Goal: Task Accomplishment & Management: Complete application form

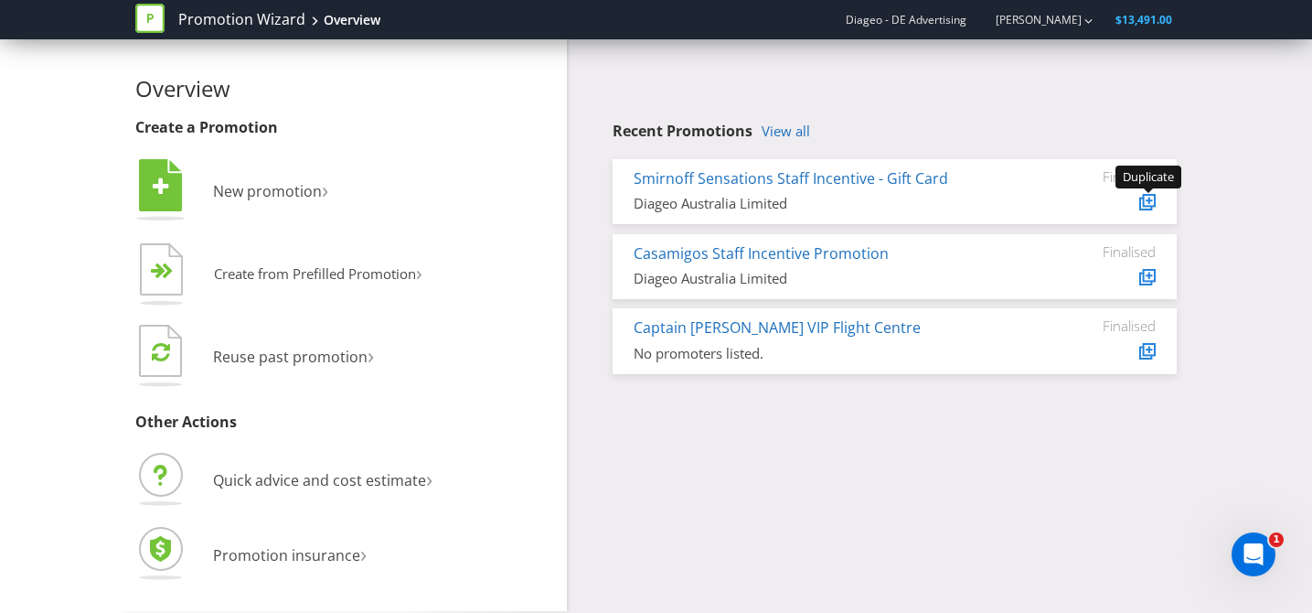
click at [1147, 200] on icon at bounding box center [1150, 200] width 6 height 6
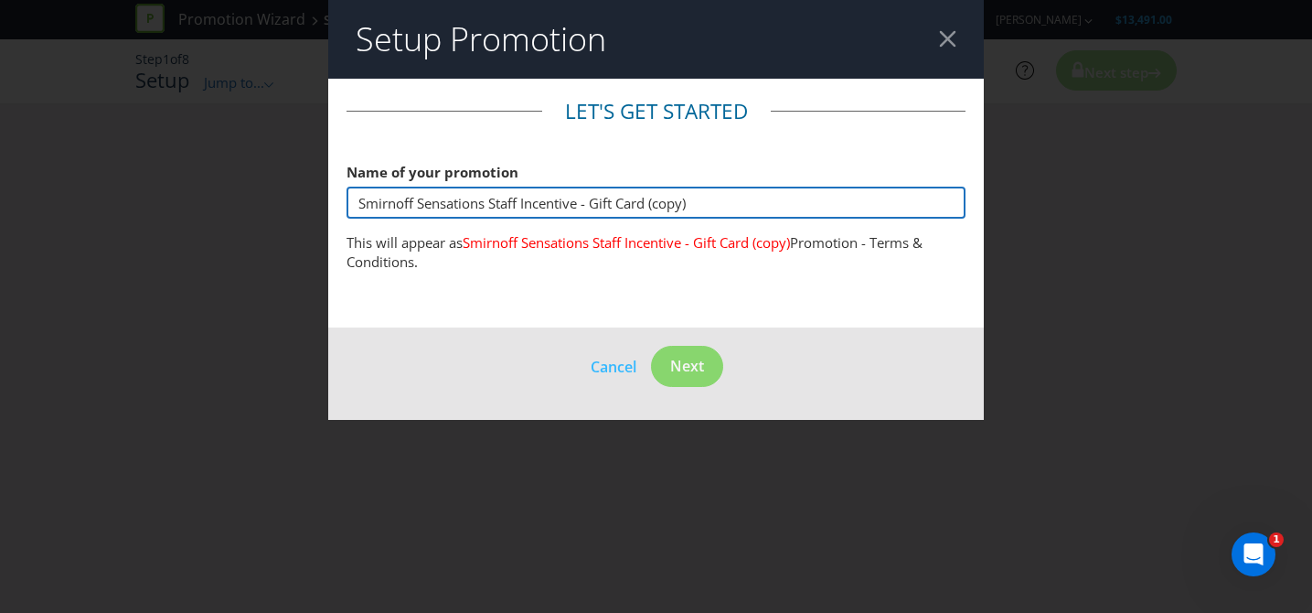
drag, startPoint x: 750, startPoint y: 203, endPoint x: 971, endPoint y: 220, distance: 222.0
click at [975, 220] on main "Let's get started Name of your promotion Smirnoff Sensations Staff Incentive - …" at bounding box center [656, 204] width 657 height 250
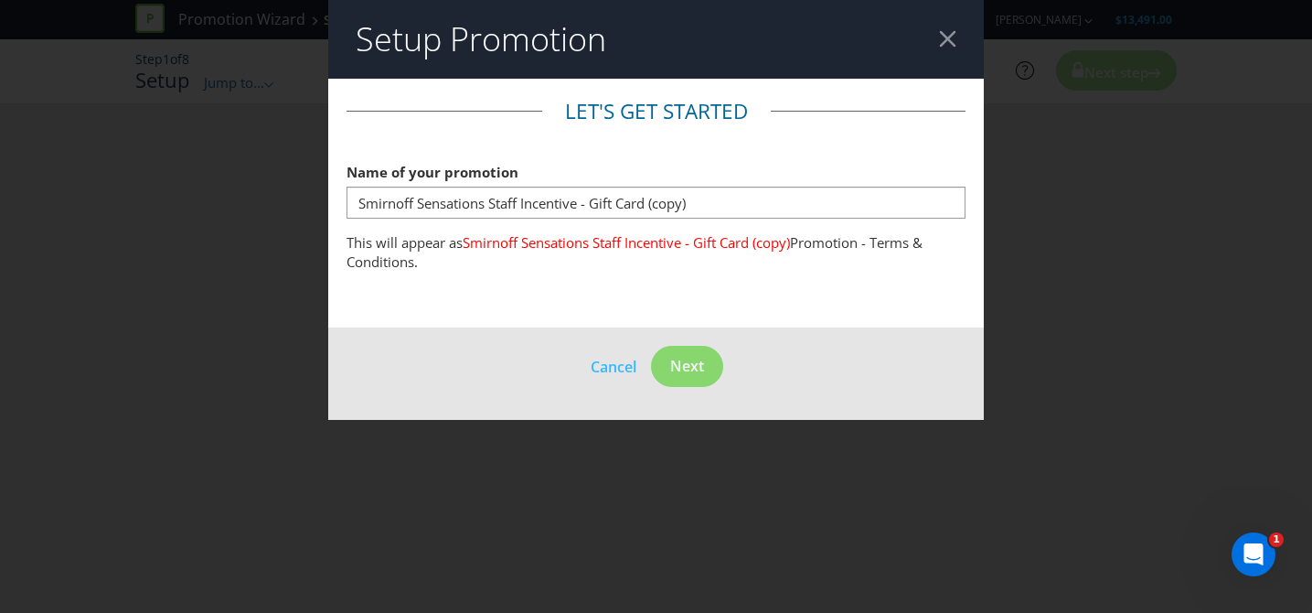
click at [945, 37] on div at bounding box center [947, 38] width 17 height 17
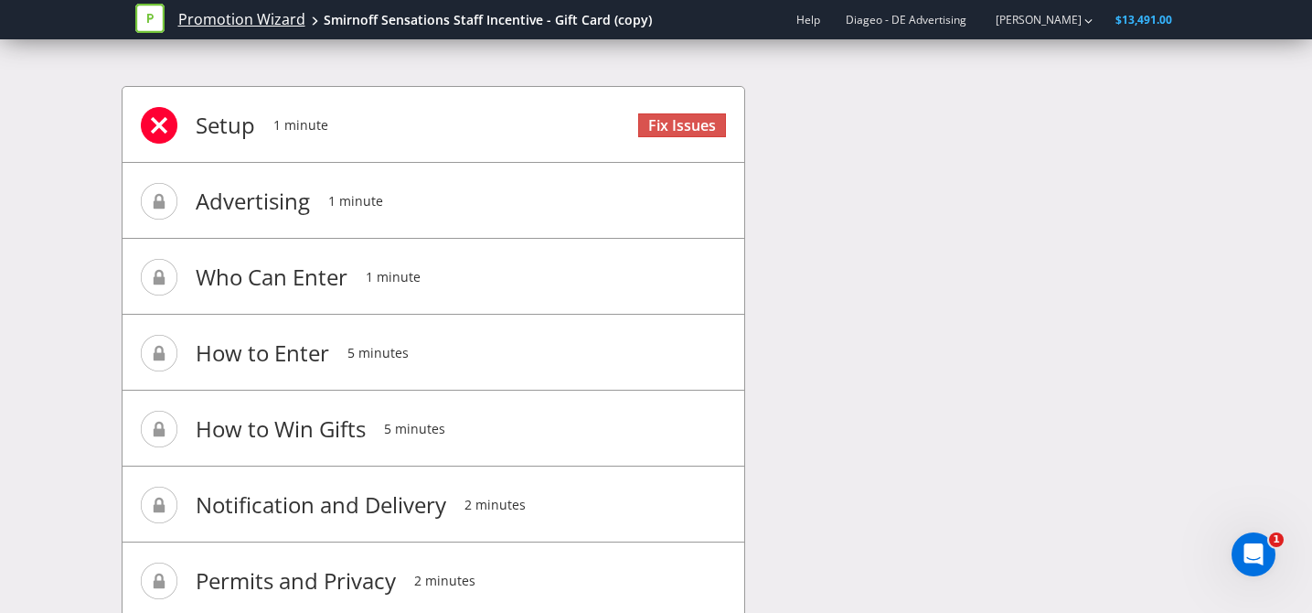
click at [262, 21] on link "Promotion Wizard" at bounding box center [241, 19] width 127 height 21
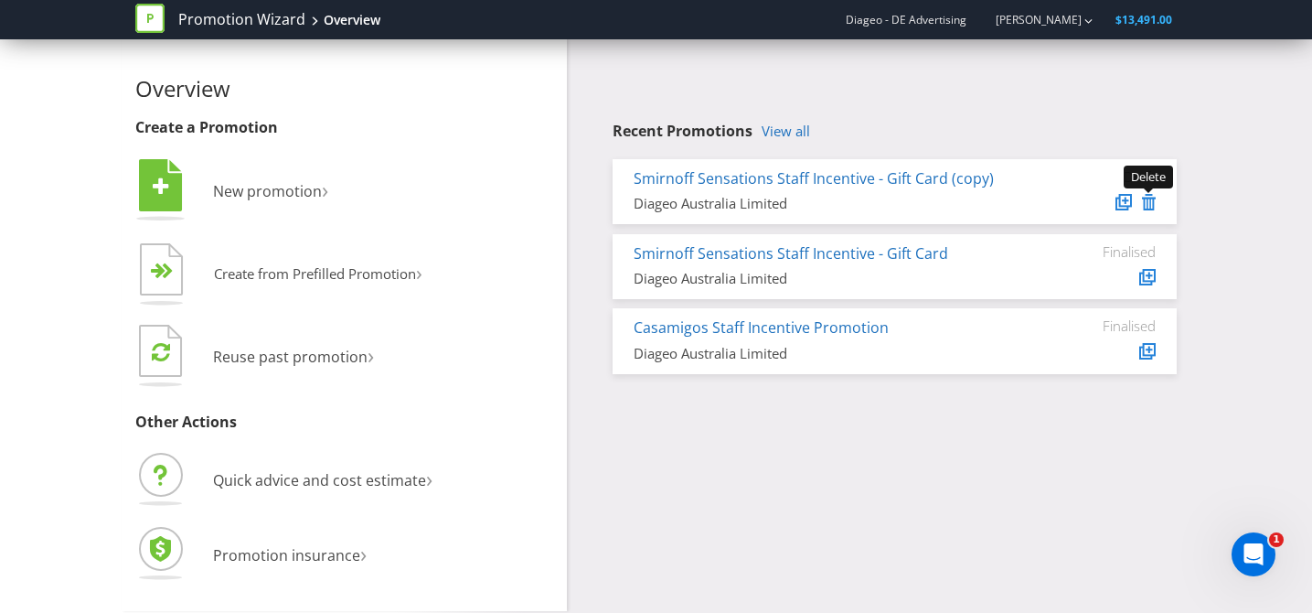
click at [1149, 203] on icon at bounding box center [1149, 202] width 14 height 16
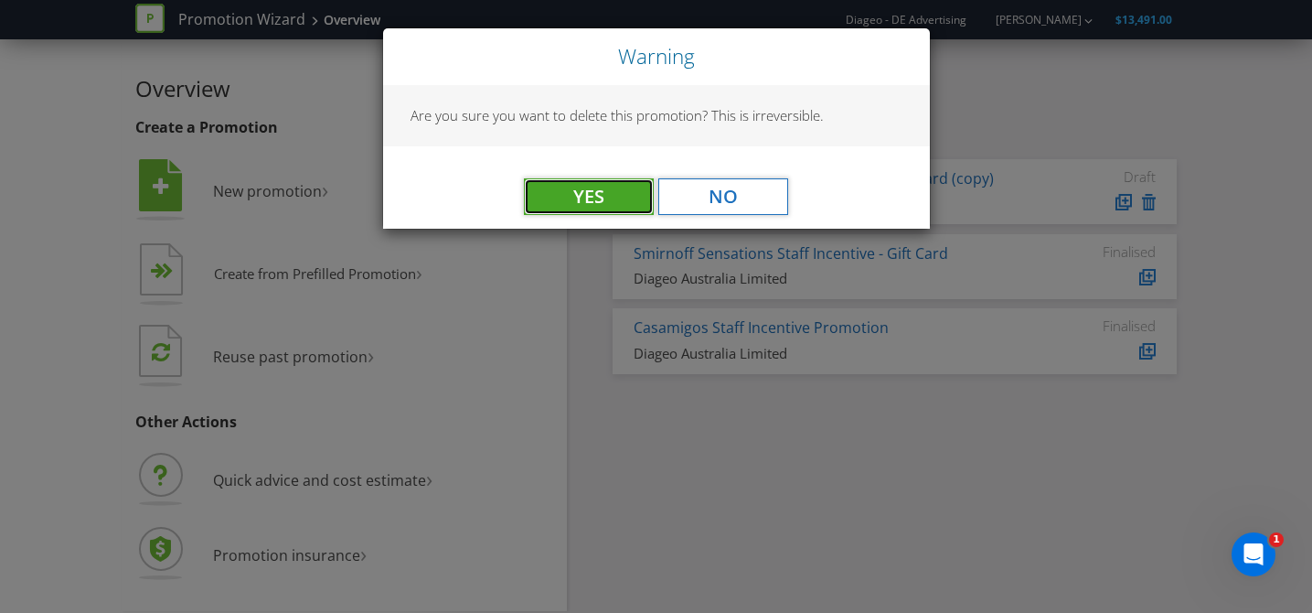
click at [596, 203] on button "Yes" at bounding box center [589, 196] width 130 height 37
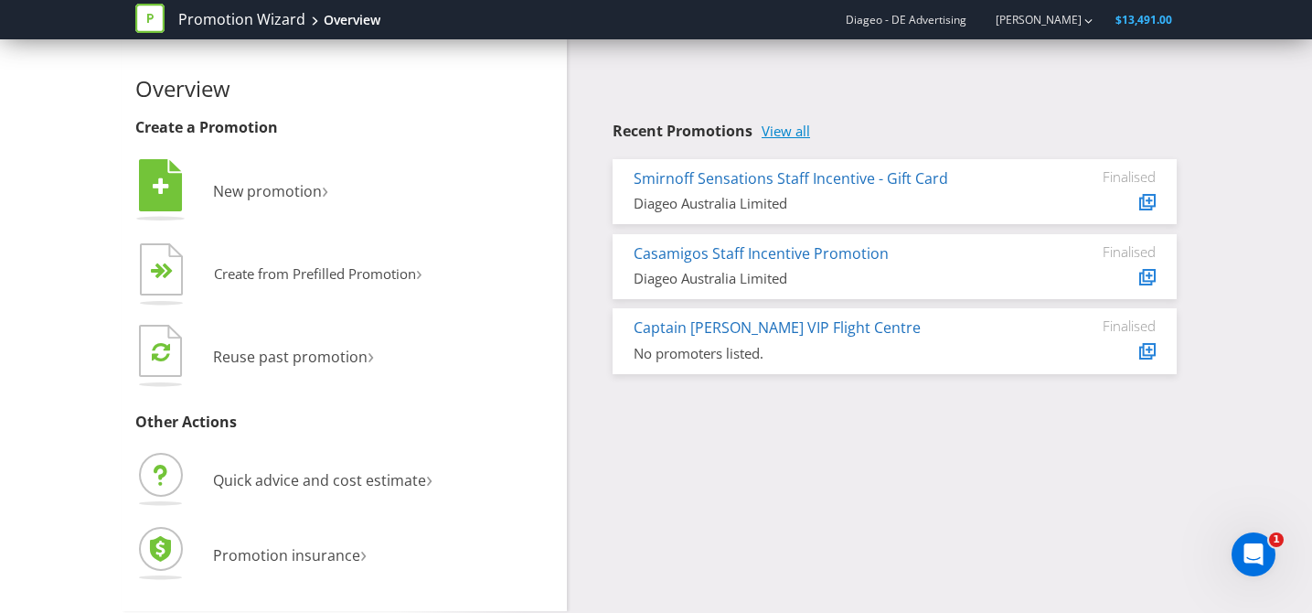
click at [778, 132] on link "View all" at bounding box center [786, 131] width 48 height 16
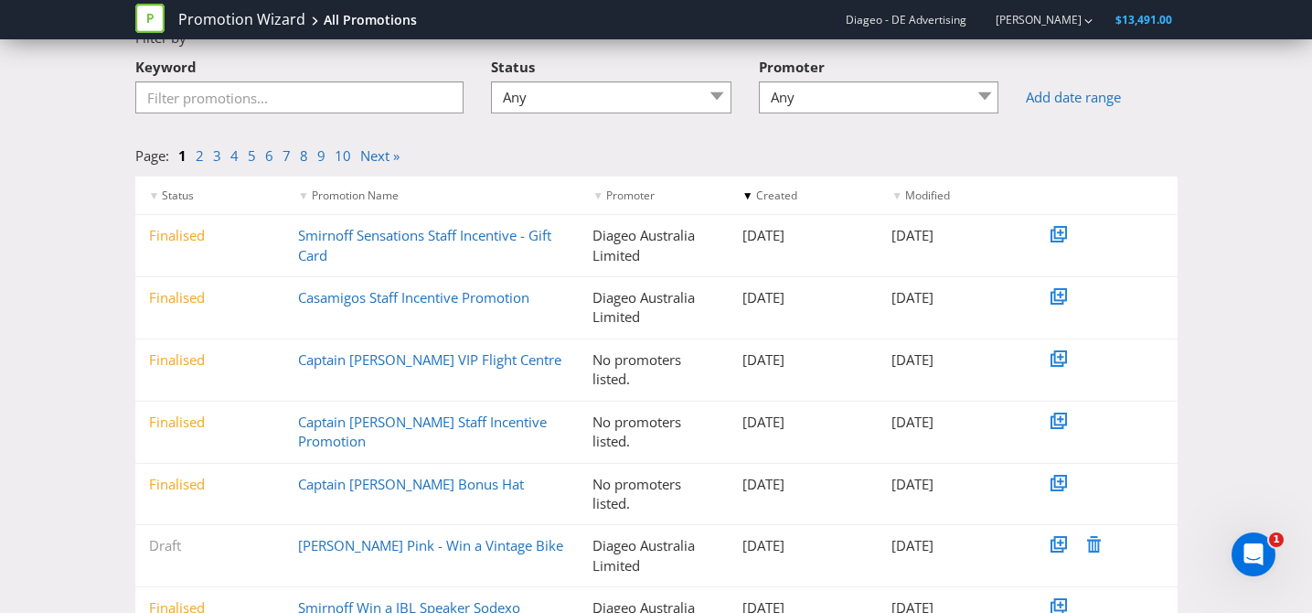
scroll to position [125, 0]
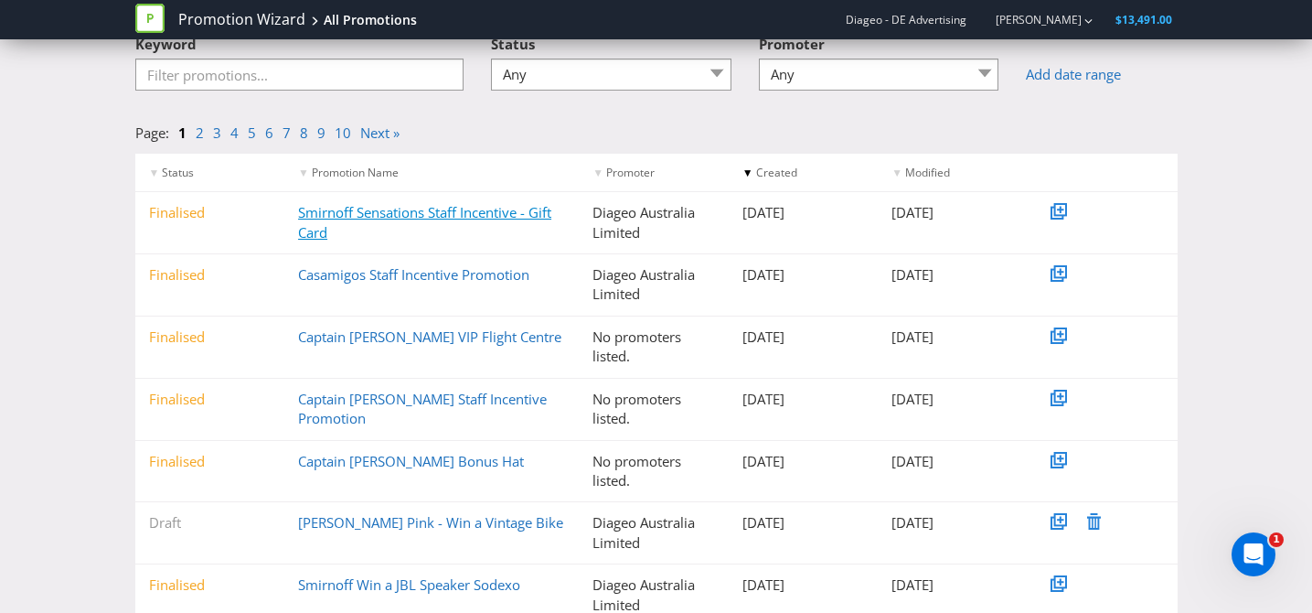
click at [445, 220] on link "Smirnoff Sensations Staff Incentive - Gift Card" at bounding box center [424, 221] width 253 height 37
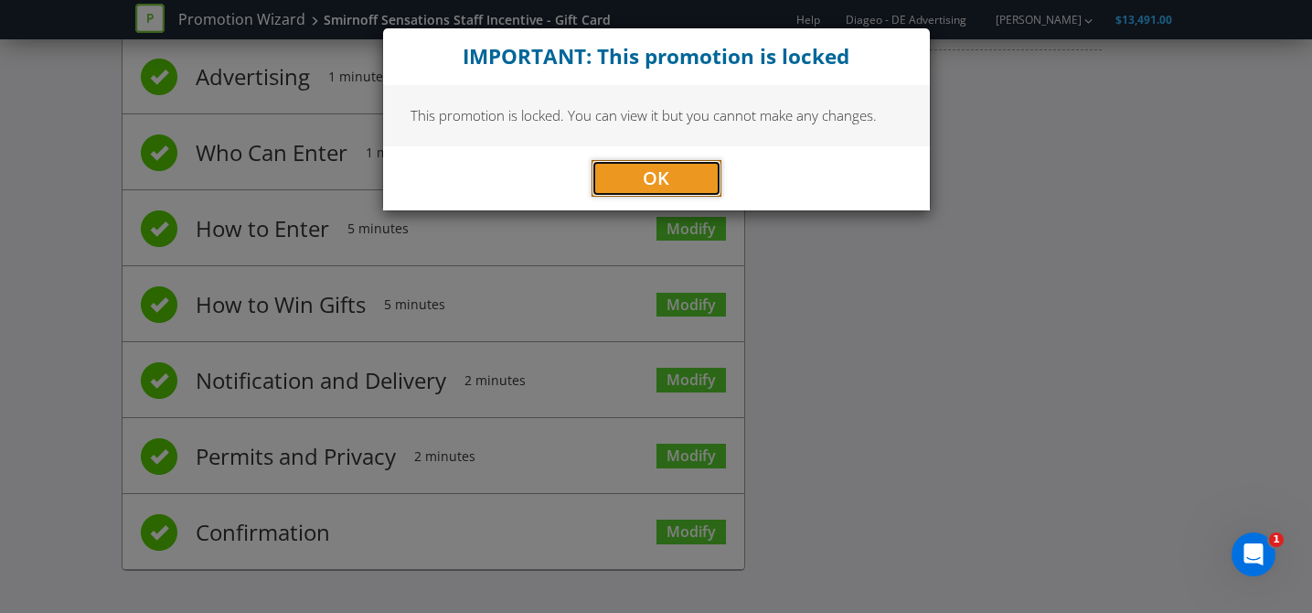
click at [673, 189] on button "OK" at bounding box center [657, 178] width 130 height 37
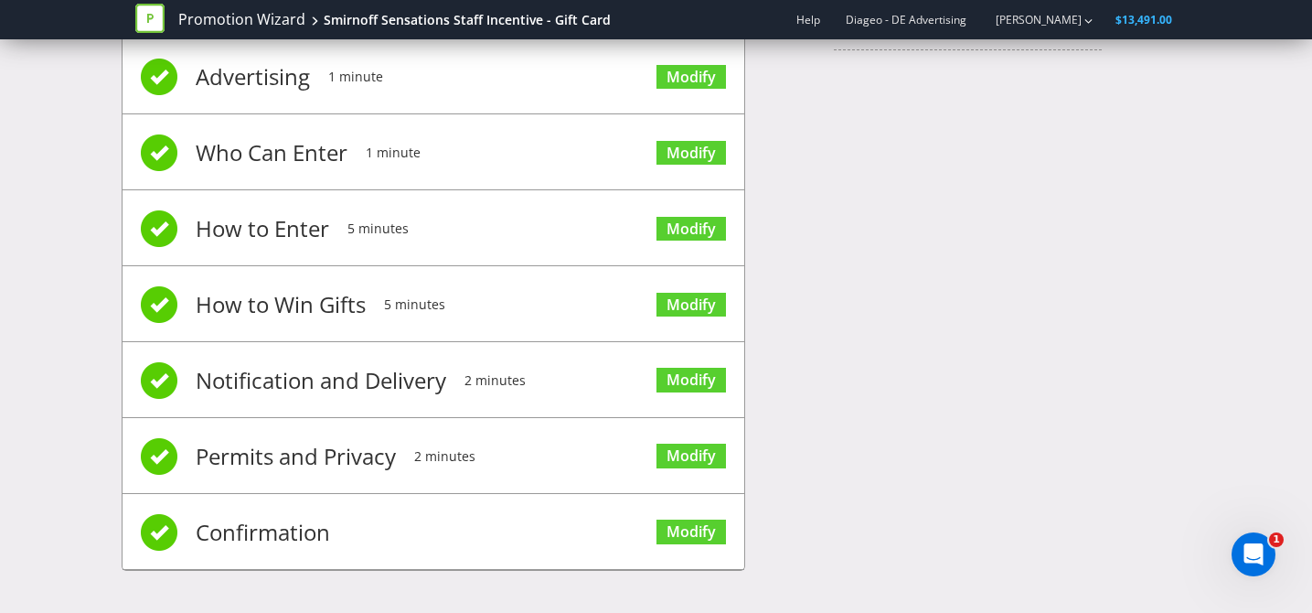
scroll to position [0, 0]
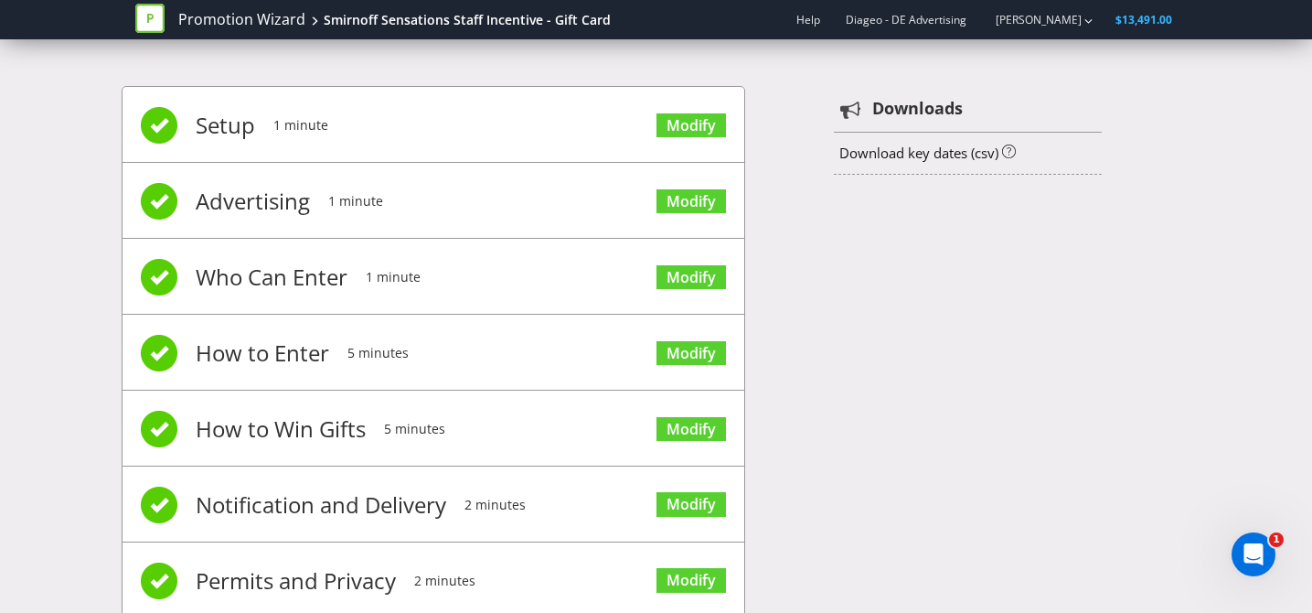
drag, startPoint x: 224, startPoint y: 121, endPoint x: 420, endPoint y: 134, distance: 196.1
click at [225, 125] on span "Setup" at bounding box center [225, 125] width 59 height 73
click at [701, 136] on span "Modify" at bounding box center [692, 123] width 70 height 73
click at [701, 129] on link "Modify" at bounding box center [692, 125] width 70 height 25
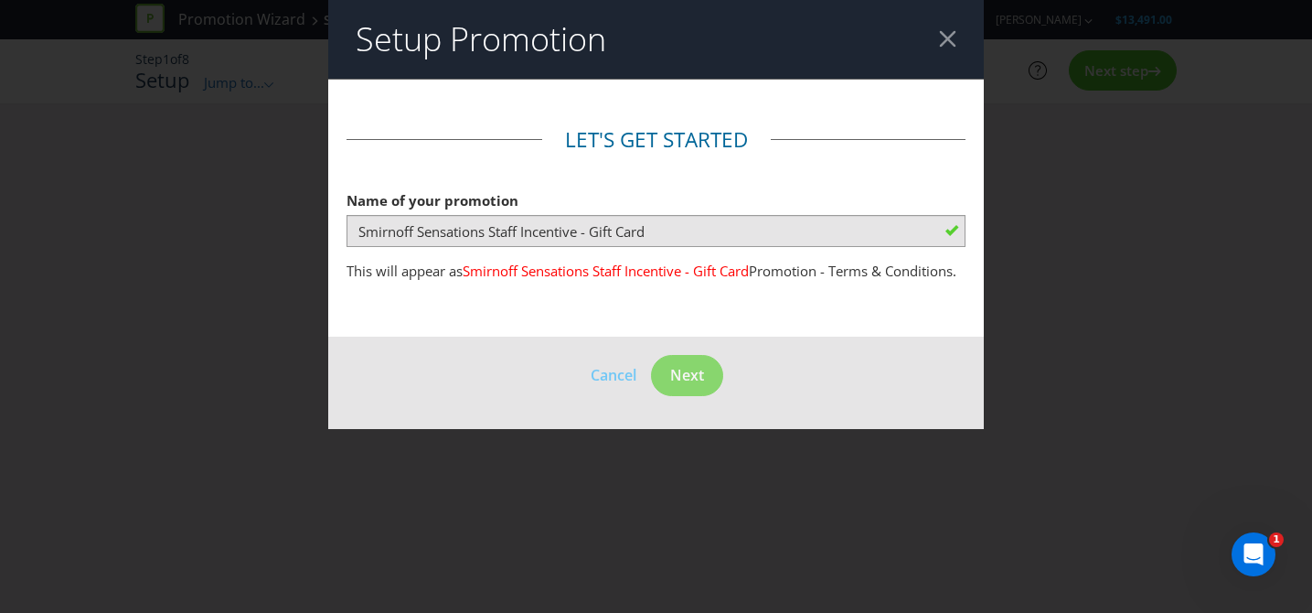
drag, startPoint x: 948, startPoint y: 48, endPoint x: 745, endPoint y: 81, distance: 205.7
click at [947, 49] on header "Setup Promotion" at bounding box center [656, 39] width 657 height 79
drag, startPoint x: 949, startPoint y: 32, endPoint x: 749, endPoint y: 58, distance: 201.9
click at [942, 35] on div at bounding box center [947, 38] width 17 height 17
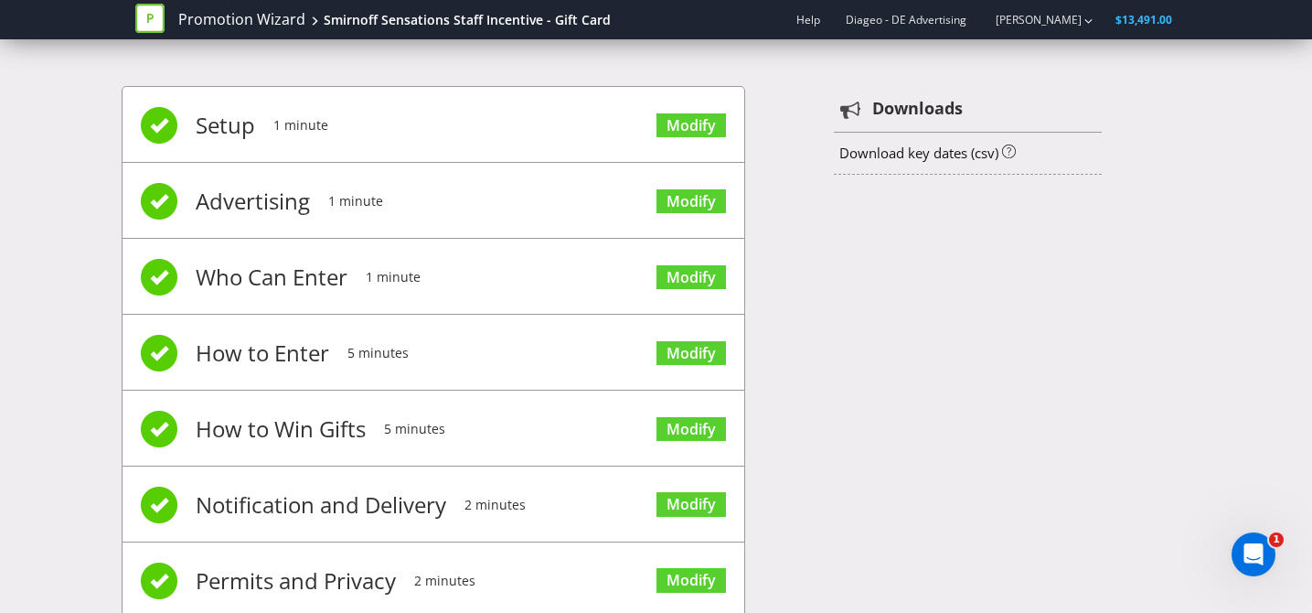
drag, startPoint x: 273, startPoint y: 208, endPoint x: 305, endPoint y: 219, distance: 33.8
click at [273, 209] on span "Advertising" at bounding box center [253, 201] width 114 height 73
click at [713, 198] on link "Modify" at bounding box center [692, 201] width 70 height 25
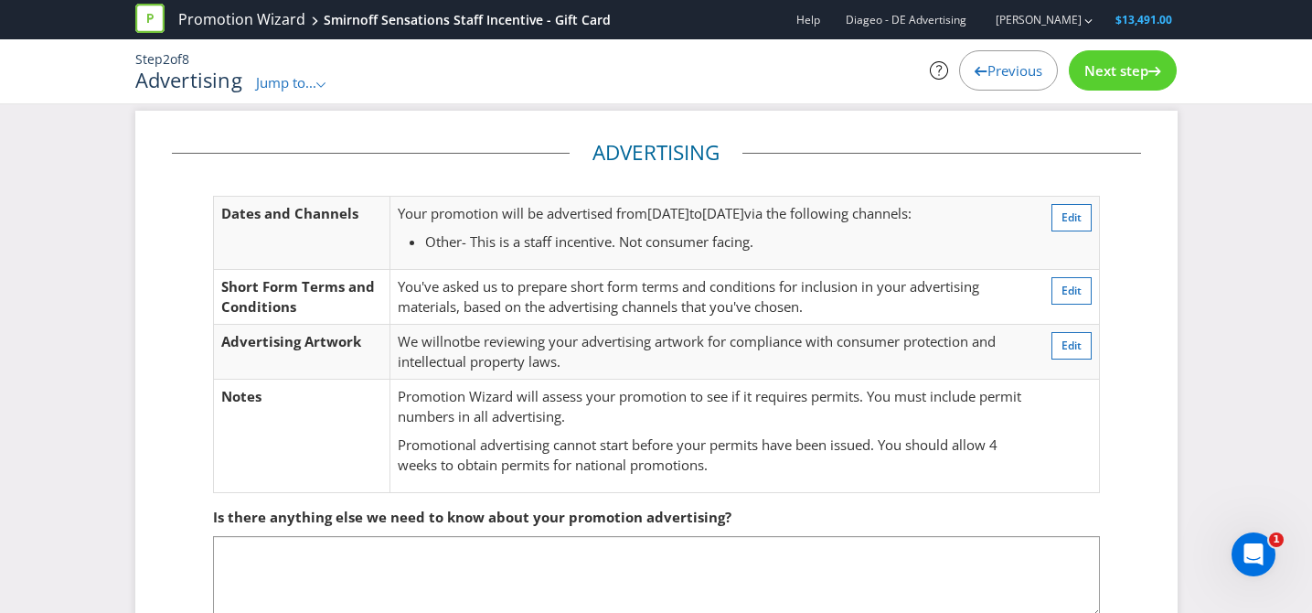
scroll to position [7, 0]
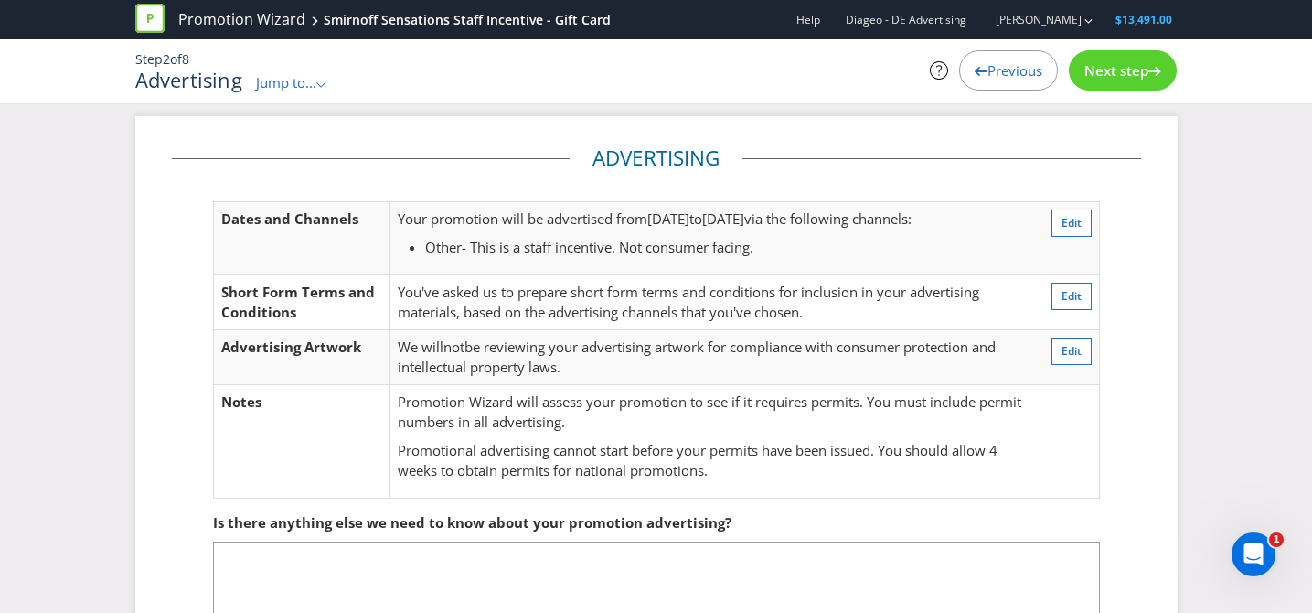
drag, startPoint x: 801, startPoint y: 251, endPoint x: 439, endPoint y: 241, distance: 362.3
click at [439, 241] on li "Other - This is a staff incentive. Not consumer facing." at bounding box center [725, 247] width 600 height 19
click at [613, 251] on span "- This is a staff incentive. Not consumer facing." at bounding box center [608, 247] width 292 height 18
click at [1109, 65] on span "Next step" at bounding box center [1117, 70] width 64 height 18
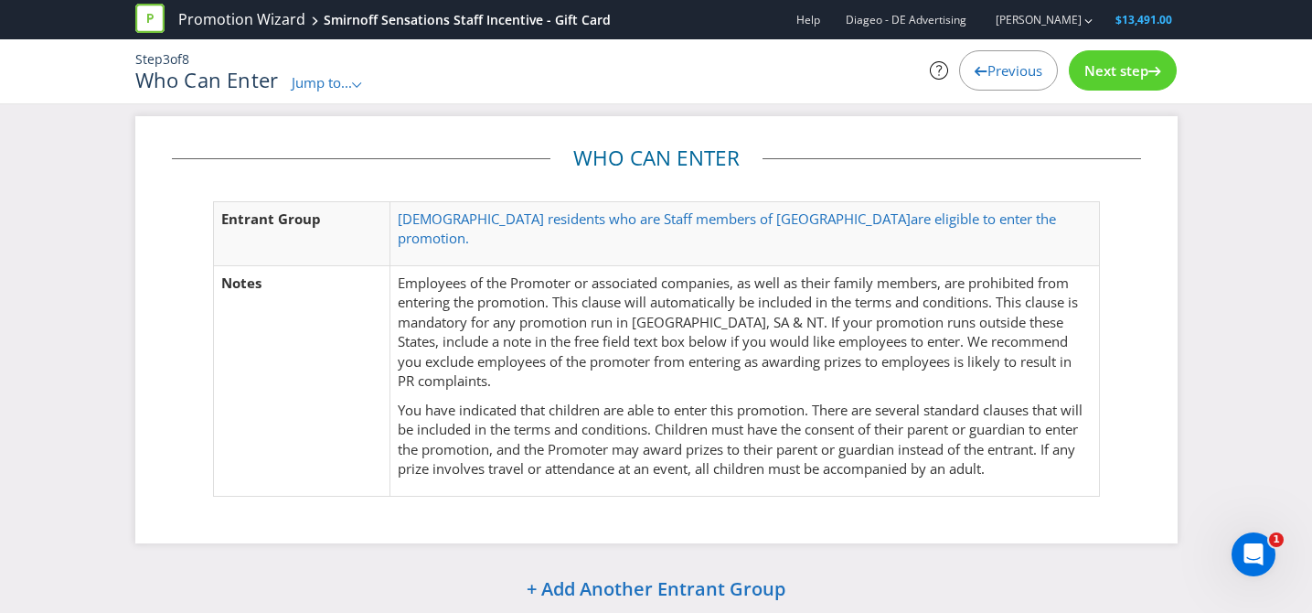
click at [1022, 66] on span "Previous" at bounding box center [1015, 70] width 55 height 18
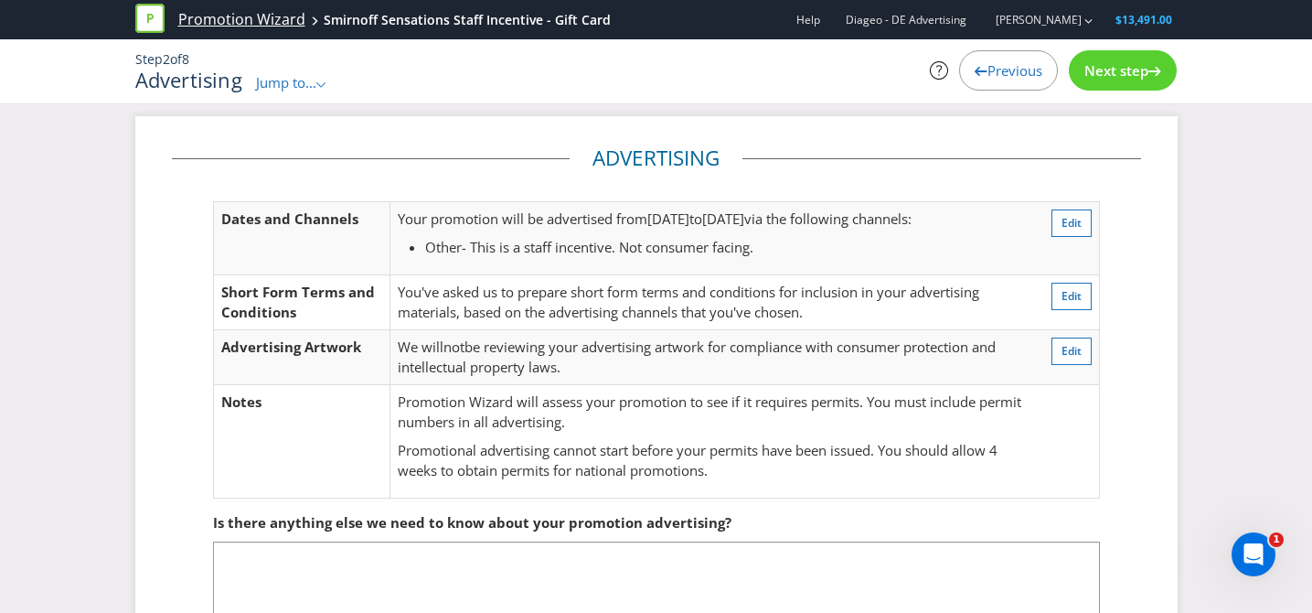
click at [281, 21] on link "Promotion Wizard" at bounding box center [241, 19] width 127 height 21
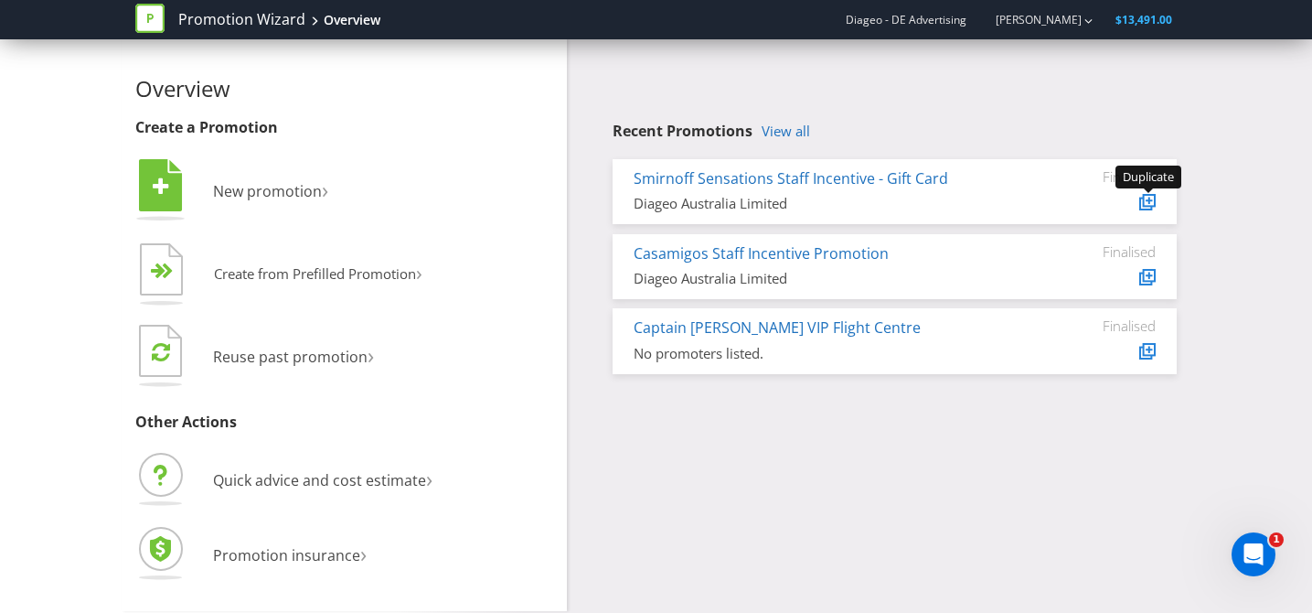
click at [1155, 205] on icon at bounding box center [1149, 200] width 13 height 13
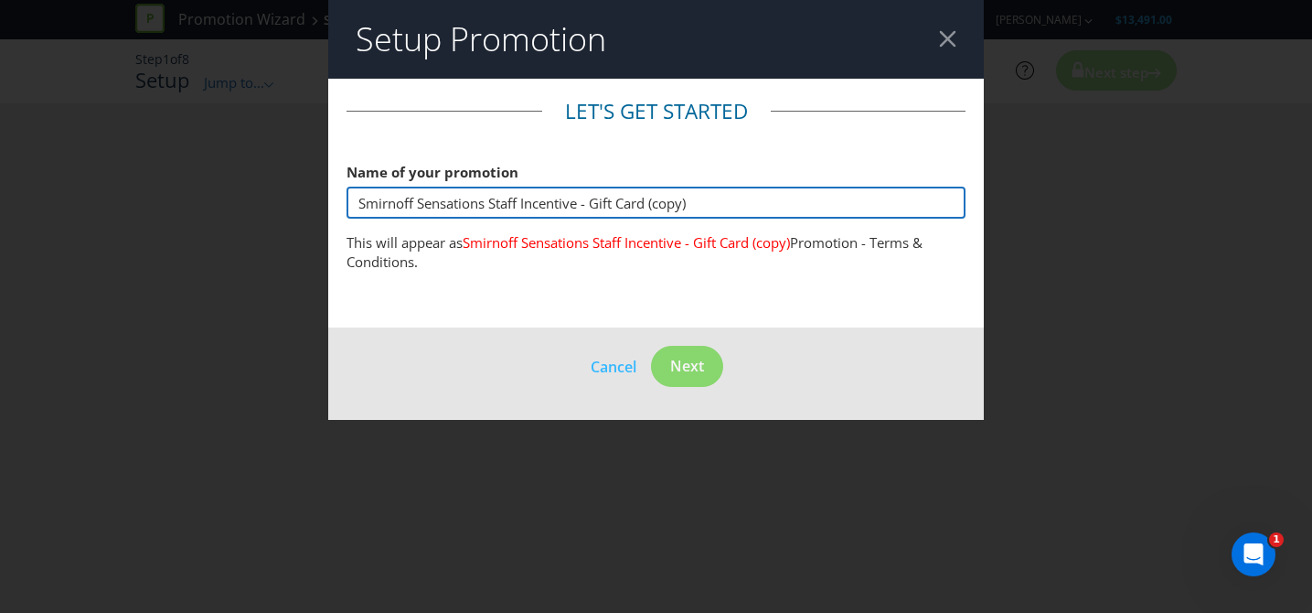
drag, startPoint x: 749, startPoint y: 202, endPoint x: 299, endPoint y: 184, distance: 450.3
click at [299, 184] on div "Setup Promotion Let's get started Name of your promotion Smirnoff Sensations St…" at bounding box center [656, 306] width 1312 height 613
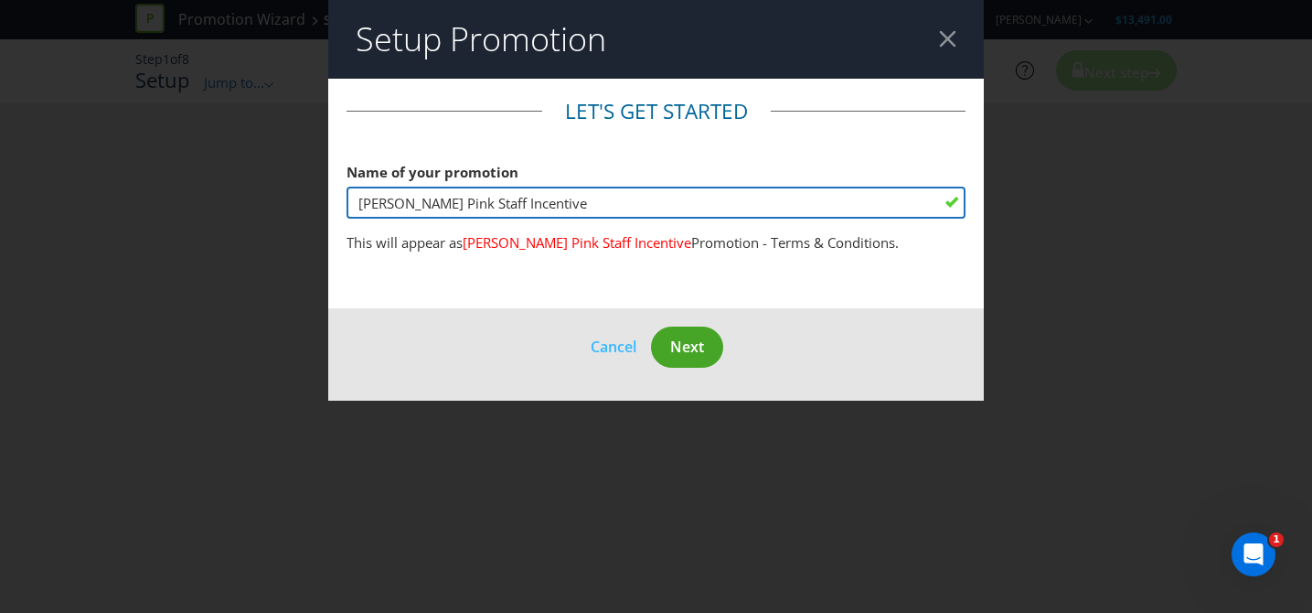
type input "[PERSON_NAME] Pink Staff Incentive"
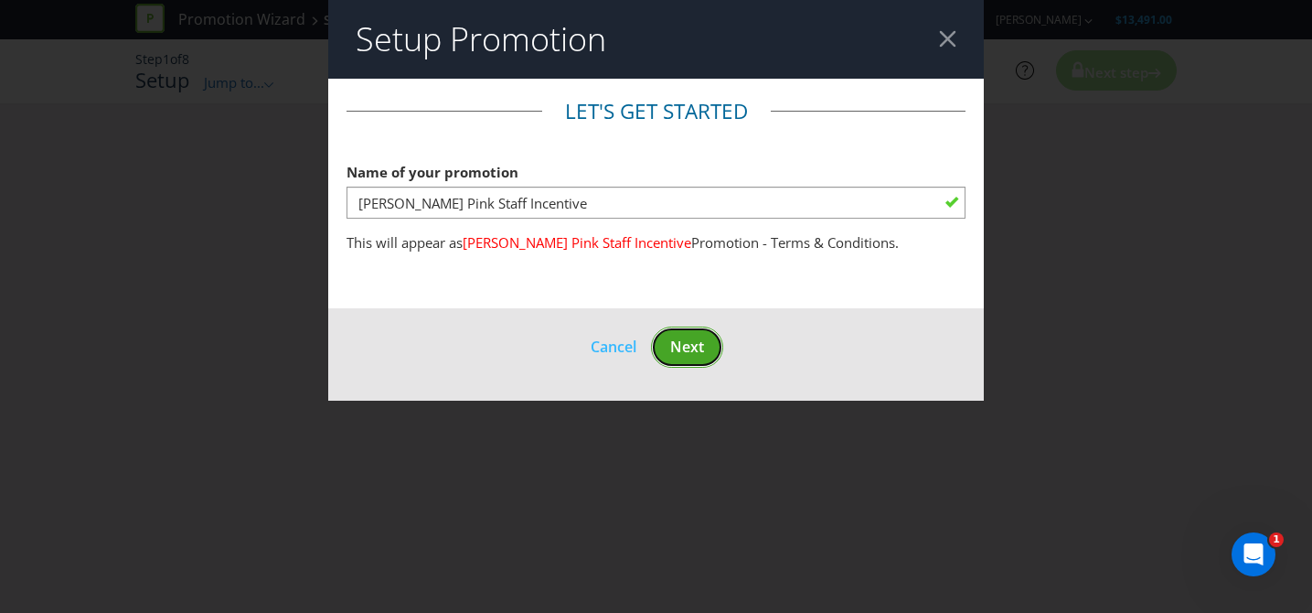
click at [694, 341] on span "Next" at bounding box center [687, 347] width 34 height 20
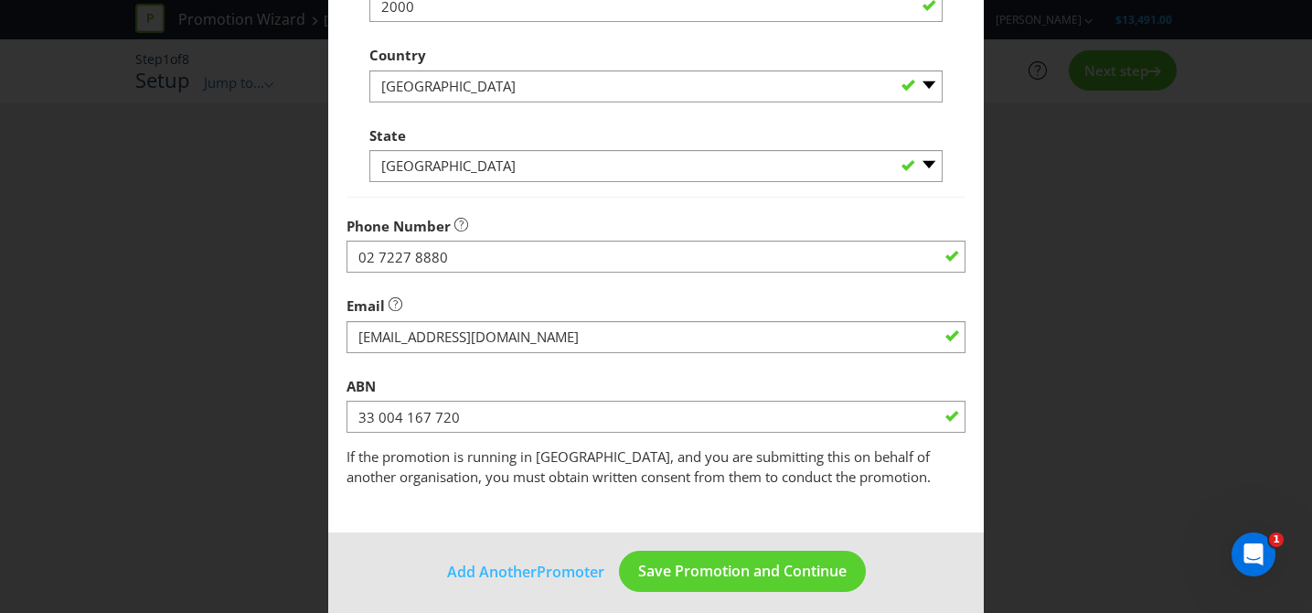
scroll to position [581, 0]
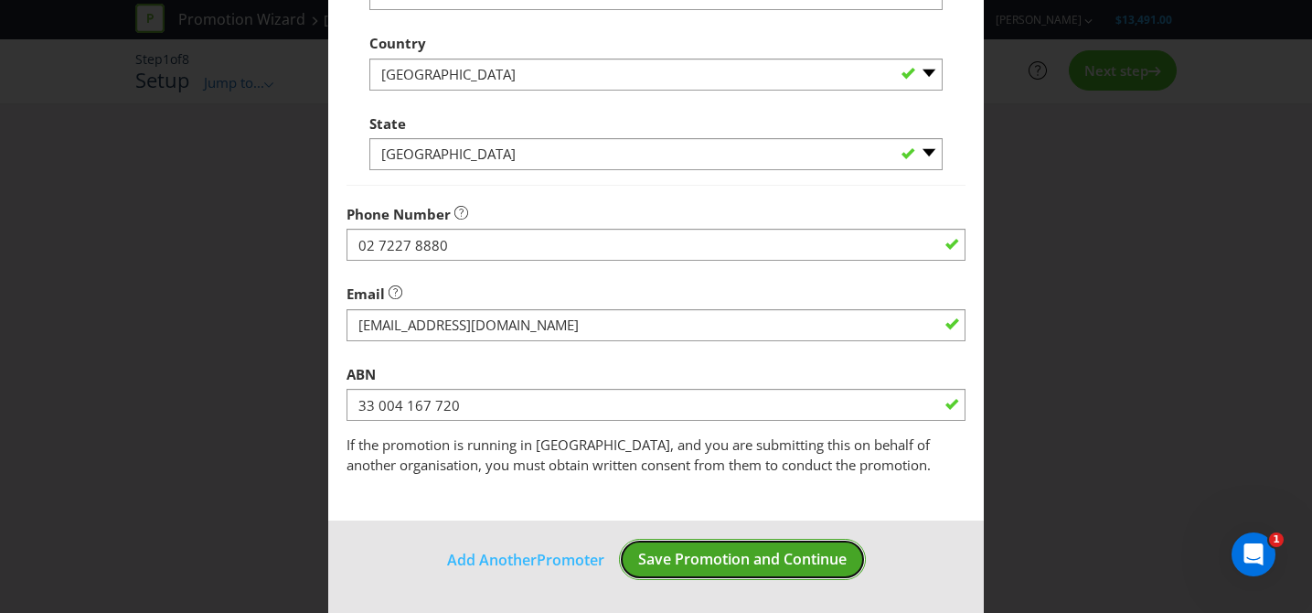
click at [732, 551] on span "Save Promotion and Continue" at bounding box center [742, 559] width 209 height 20
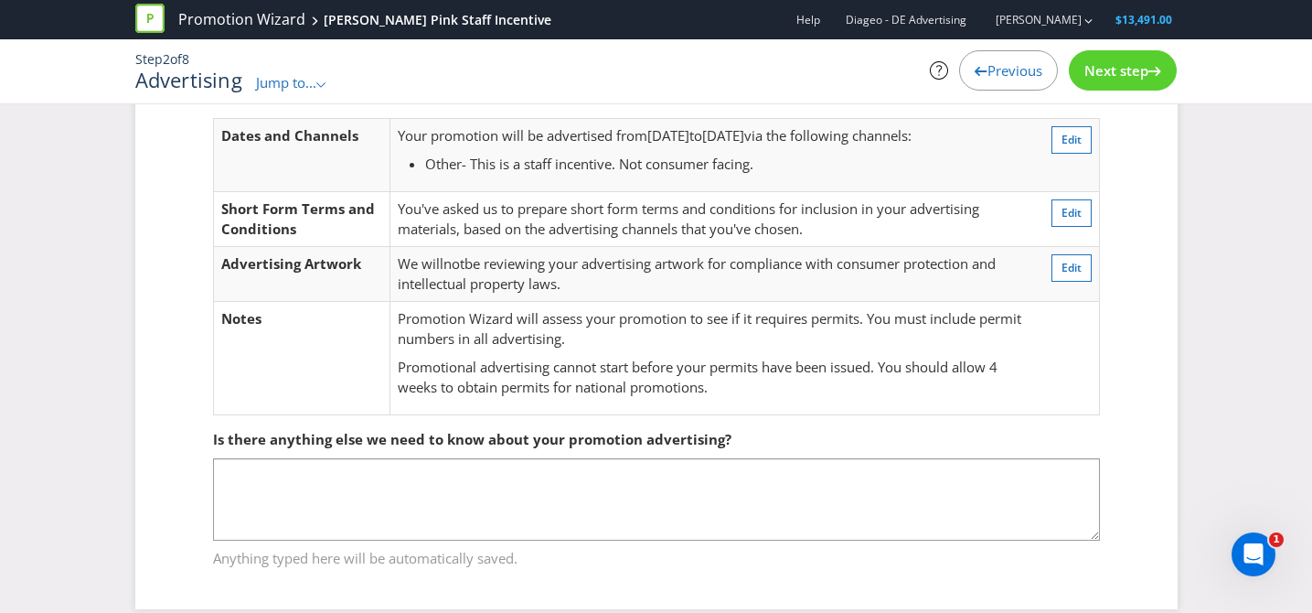
scroll to position [113, 0]
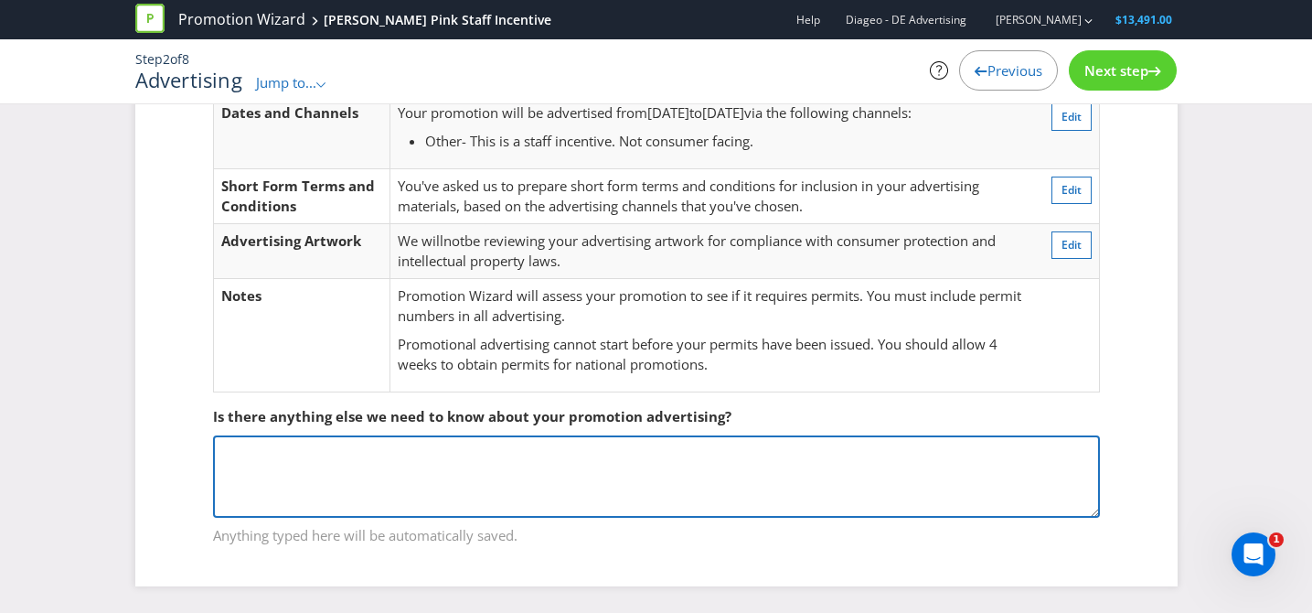
click at [441, 476] on textarea at bounding box center [656, 476] width 887 height 82
type textarea "Staff Incentive - not consumer facing"
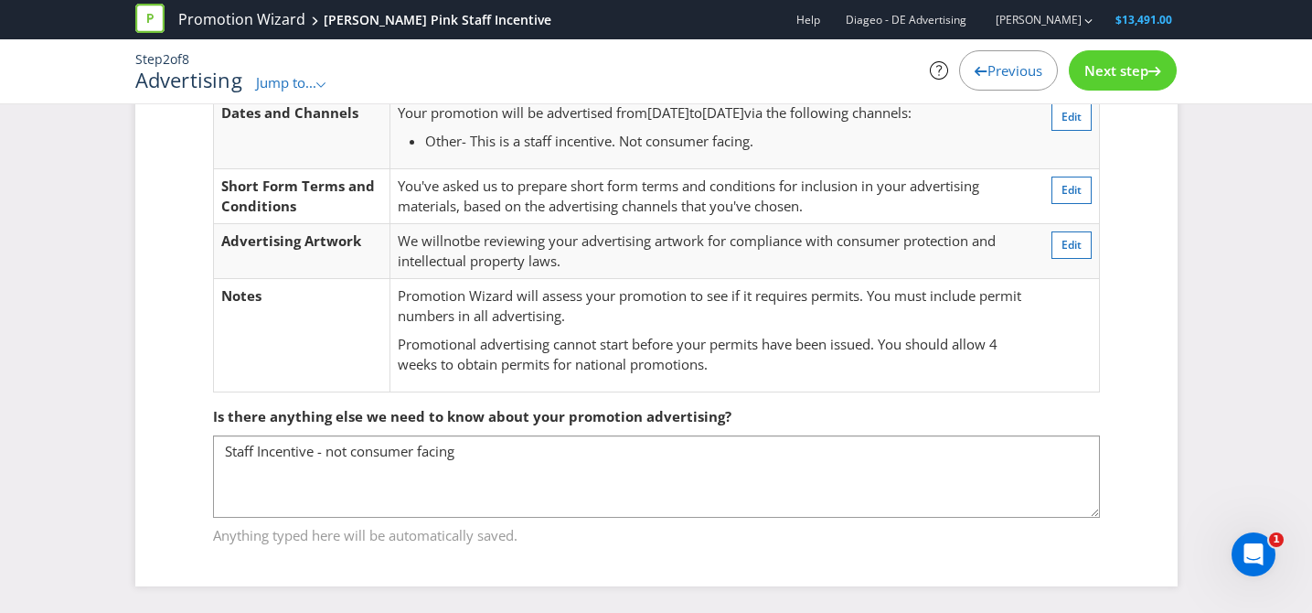
click at [1124, 66] on span "Next step" at bounding box center [1117, 70] width 64 height 18
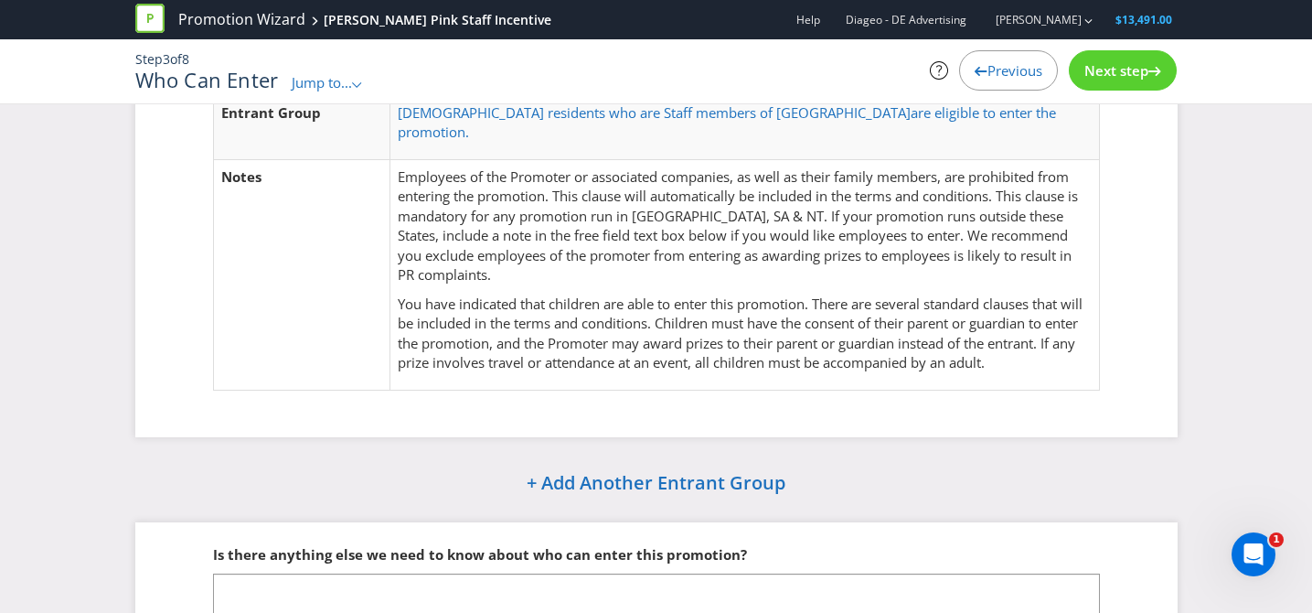
drag, startPoint x: 1011, startPoint y: 71, endPoint x: 997, endPoint y: 80, distance: 16.0
click at [1010, 71] on span "Previous" at bounding box center [1015, 70] width 55 height 18
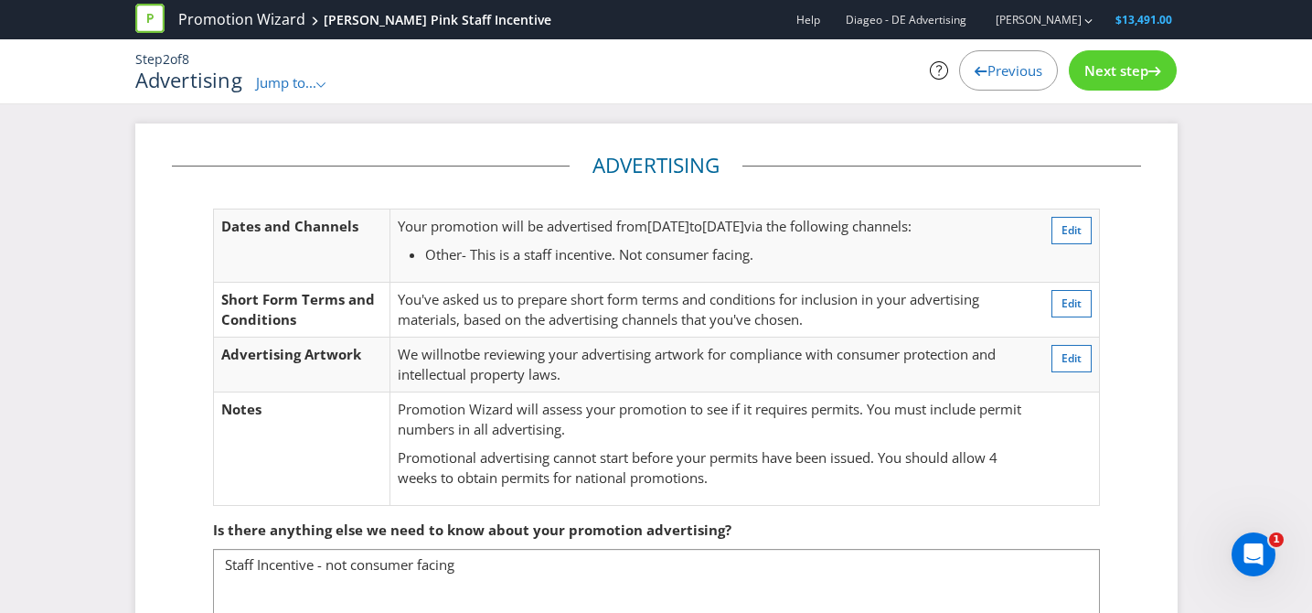
click at [1106, 80] on span "Next step" at bounding box center [1117, 70] width 64 height 18
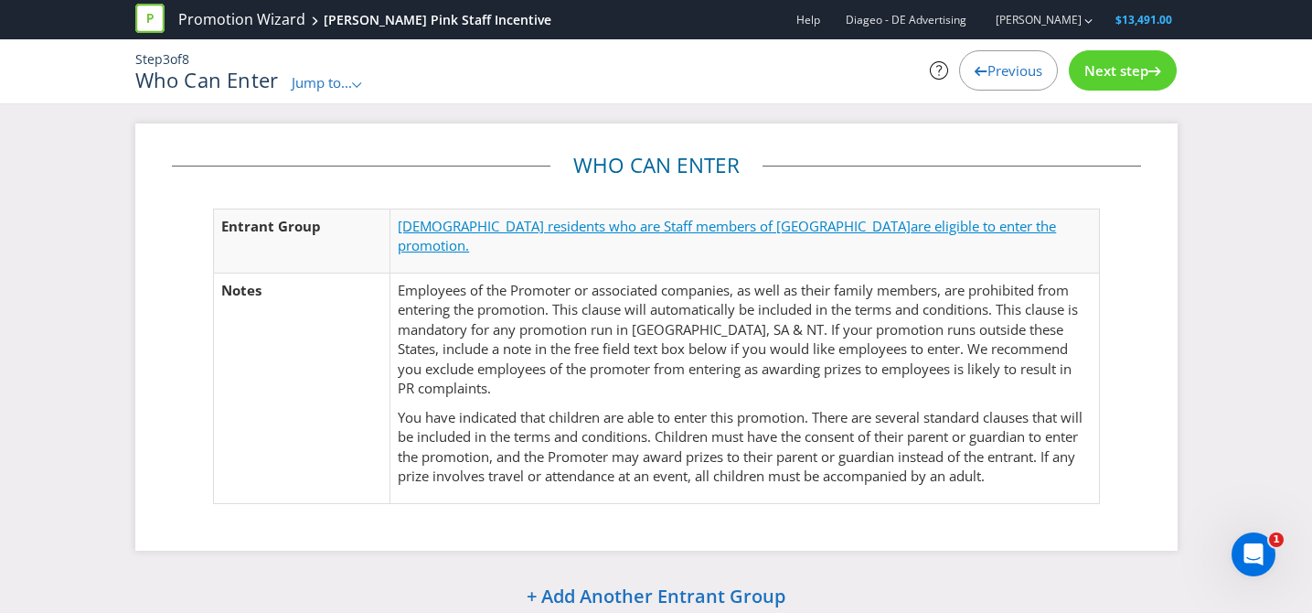
click at [795, 224] on span "are eligible to enter the promotion." at bounding box center [727, 235] width 658 height 37
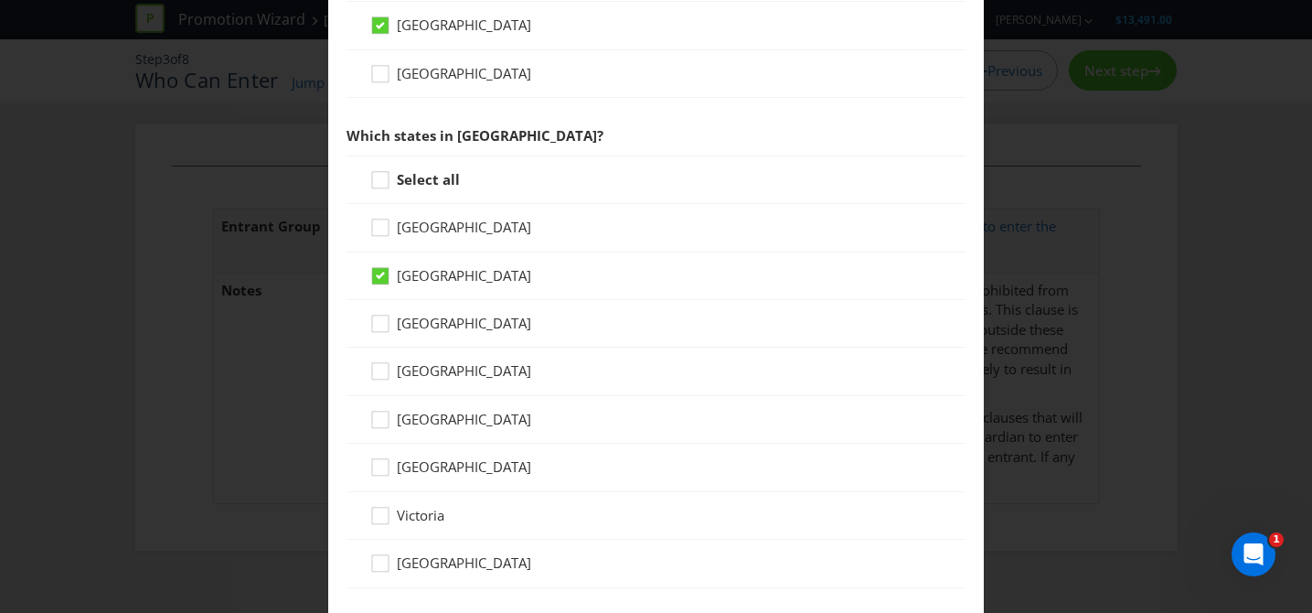
scroll to position [369, 0]
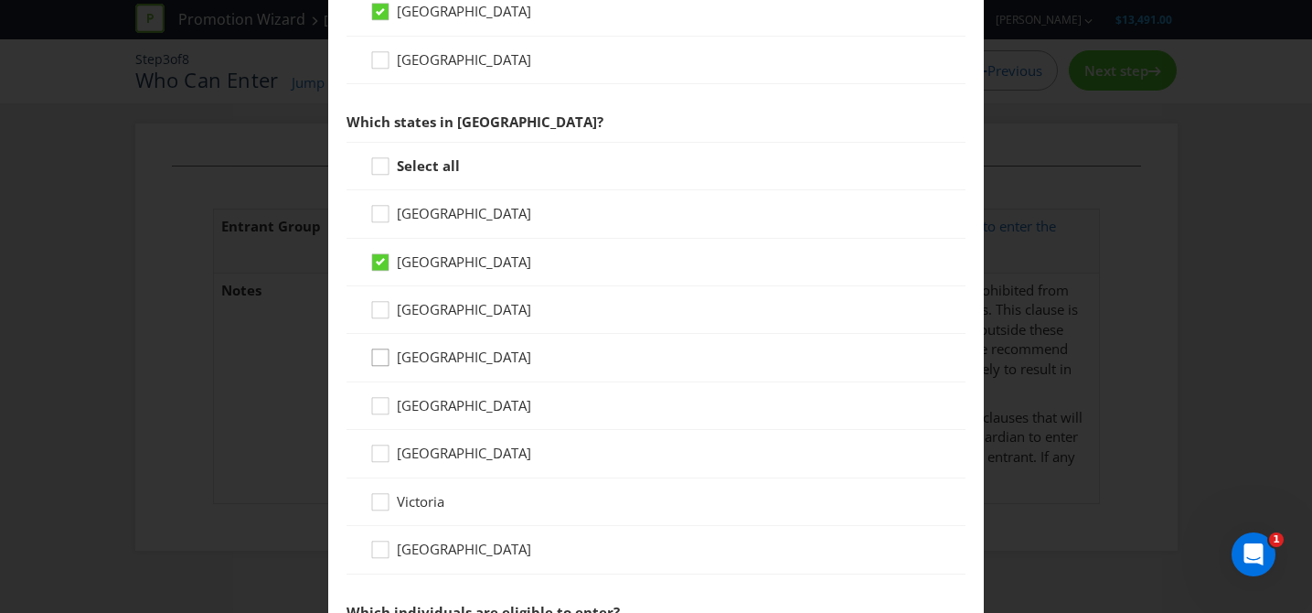
click at [387, 354] on icon at bounding box center [382, 361] width 27 height 27
click at [0, 0] on input "[GEOGRAPHIC_DATA]" at bounding box center [0, 0] width 0 height 0
click at [378, 262] on icon at bounding box center [380, 261] width 9 height 7
click at [0, 0] on input "[GEOGRAPHIC_DATA]" at bounding box center [0, 0] width 0 height 0
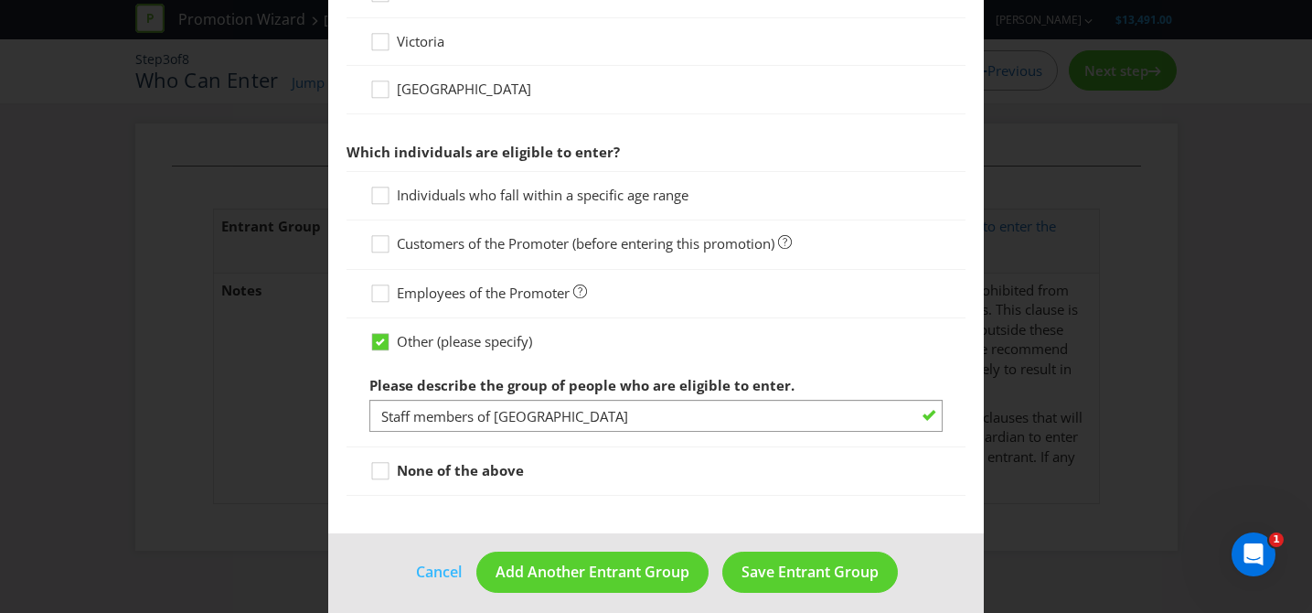
scroll to position [842, 0]
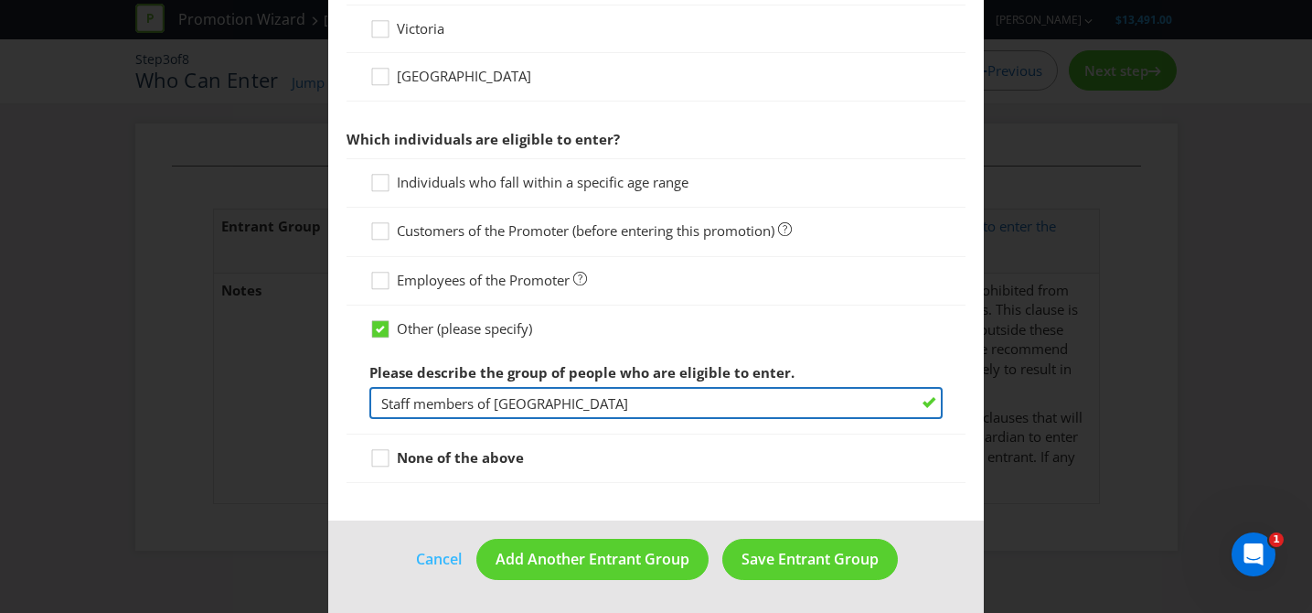
drag, startPoint x: 626, startPoint y: 401, endPoint x: 494, endPoint y: 401, distance: 131.7
click at [494, 401] on input "Staff members of [GEOGRAPHIC_DATA]" at bounding box center [656, 403] width 574 height 32
drag, startPoint x: 496, startPoint y: 402, endPoint x: 623, endPoint y: 417, distance: 128.0
click at [496, 402] on input "Staff members of participating venue" at bounding box center [656, 403] width 574 height 32
paste input "Queensland Clubs Management"
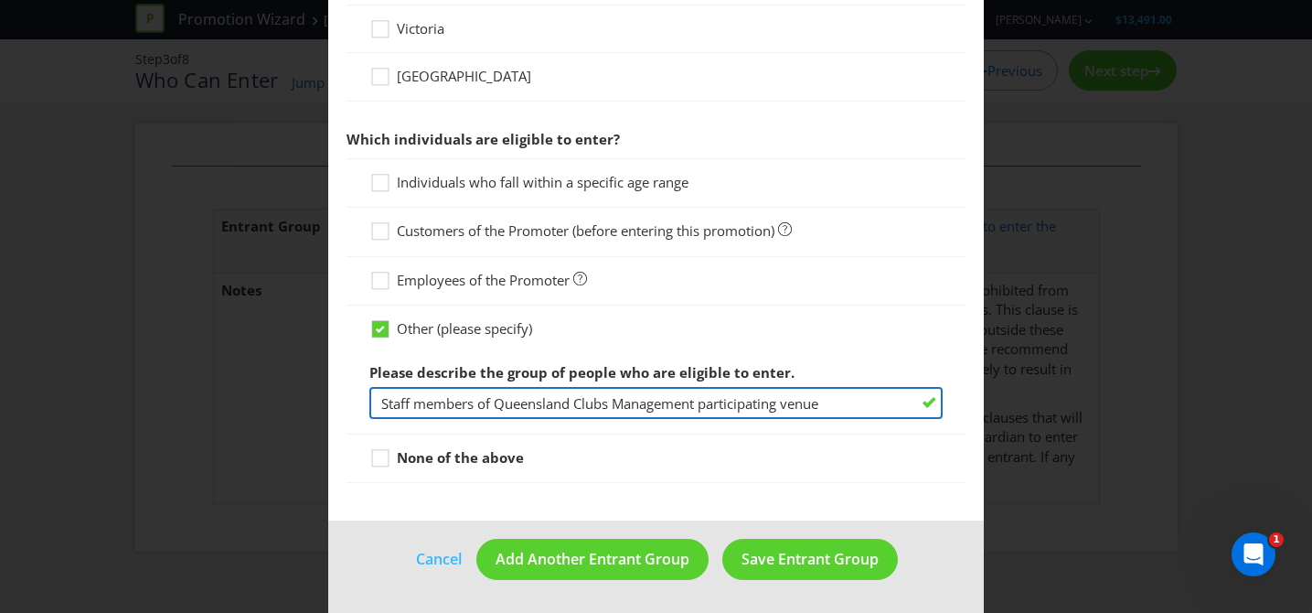
click at [843, 407] on input "Staff members of Queensland Clubs Management participating venue" at bounding box center [656, 403] width 574 height 32
type input "Staff members of Queensland Clubs Management participating venues"
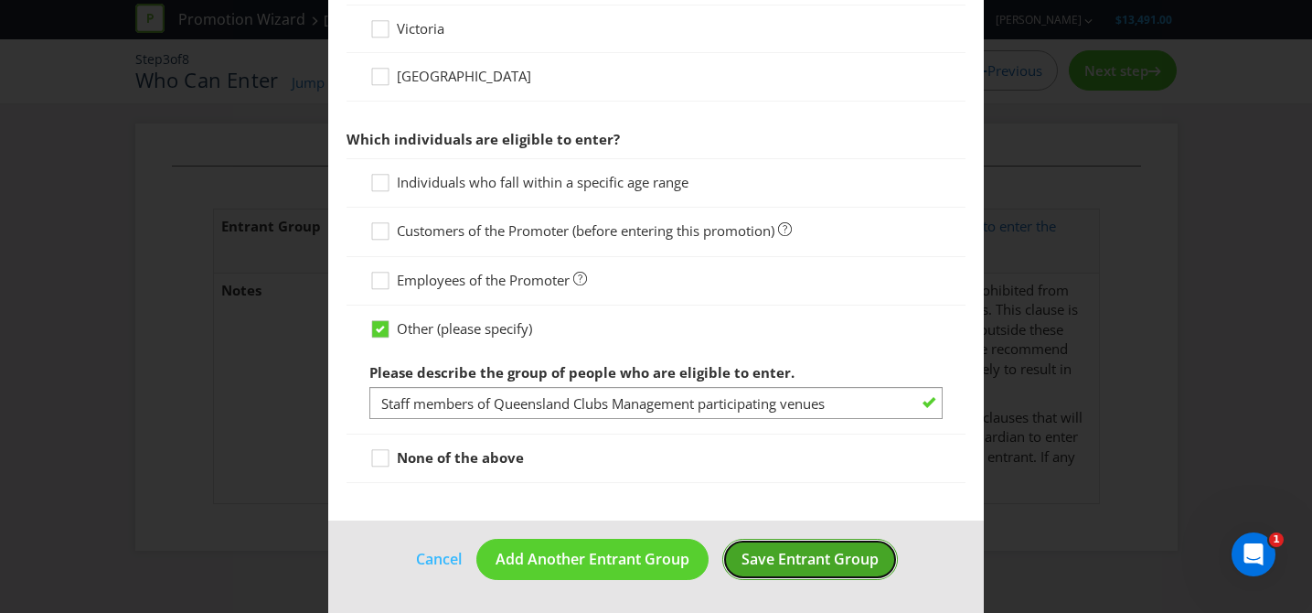
click at [814, 558] on span "Save Entrant Group" at bounding box center [810, 559] width 137 height 20
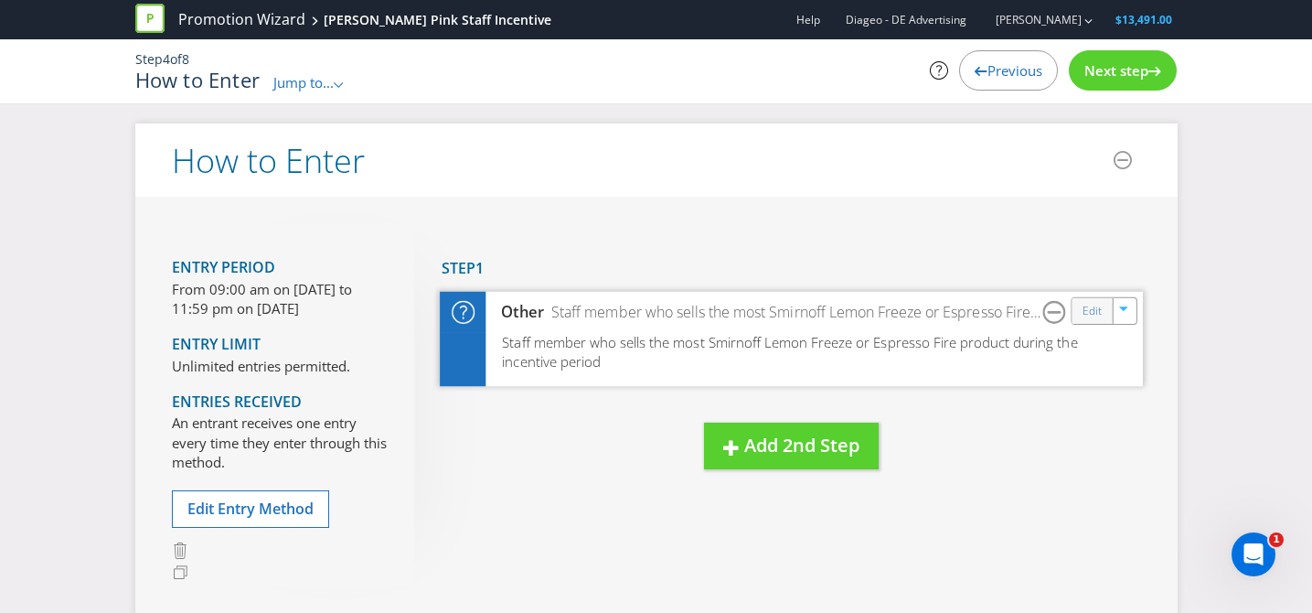
click at [1102, 316] on div "Edit" at bounding box center [1092, 310] width 41 height 26
click at [1094, 310] on link "Edit" at bounding box center [1091, 310] width 19 height 21
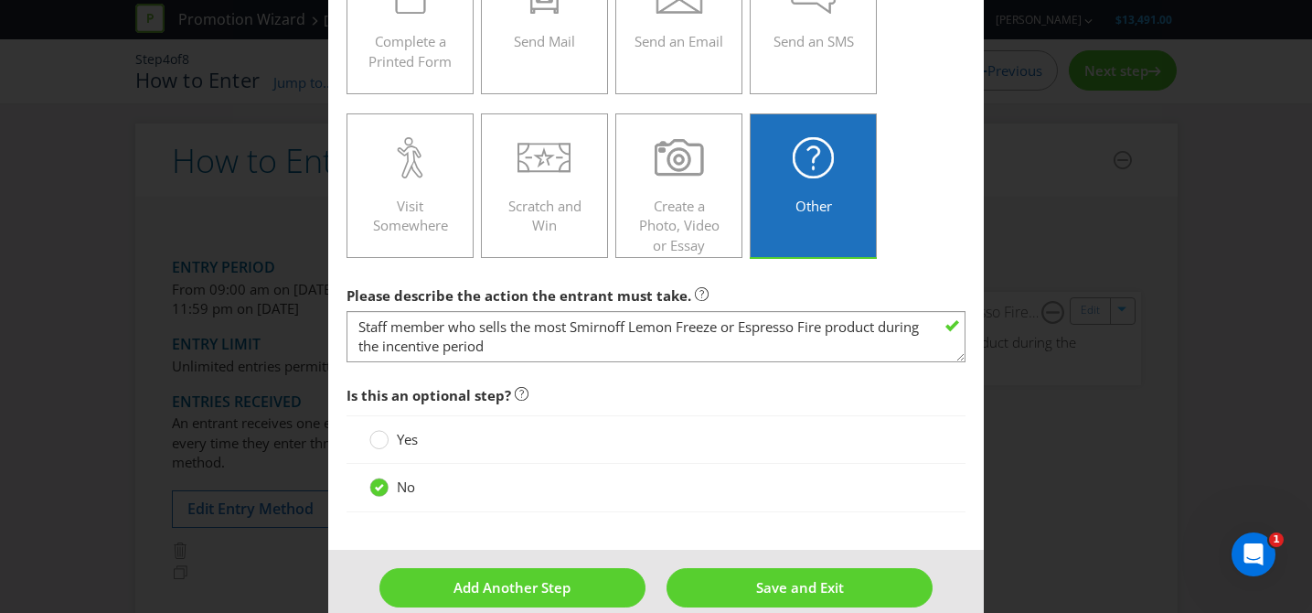
scroll to position [367, 0]
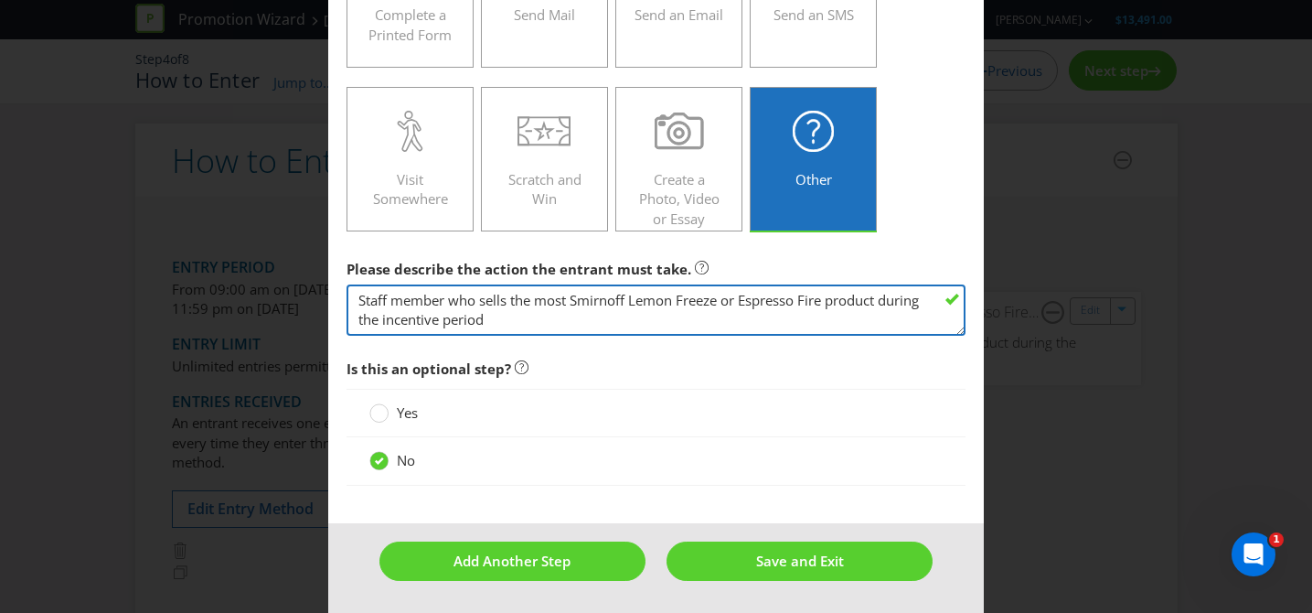
drag, startPoint x: 582, startPoint y: 307, endPoint x: 635, endPoint y: 343, distance: 63.9
click at [635, 343] on main "To enter the entrant must... Make a Purchase Connect on Social Media Go Online …" at bounding box center [656, 117] width 657 height 811
paste textarea "THE HIGHEST AMOUNT OF [PERSON_NAME] PINK SPRITZ WINS A $100 E-GIFT CARD"
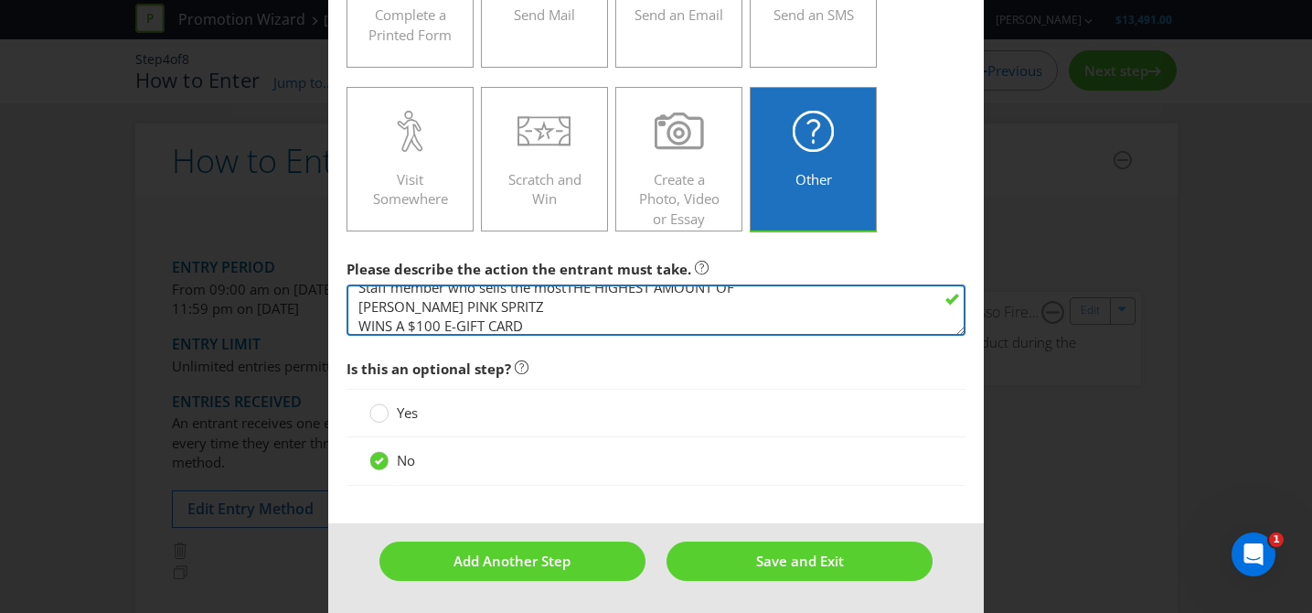
scroll to position [0, 0]
click at [569, 299] on textarea "Staff member who sells the most Smirnoff Lemon Freeze or Espresso Fire product …" at bounding box center [657, 310] width 620 height 52
click at [358, 319] on textarea "Staff member who sells the most Smirnoff Lemon Freeze or Espresso Fire product …" at bounding box center [657, 310] width 620 height 52
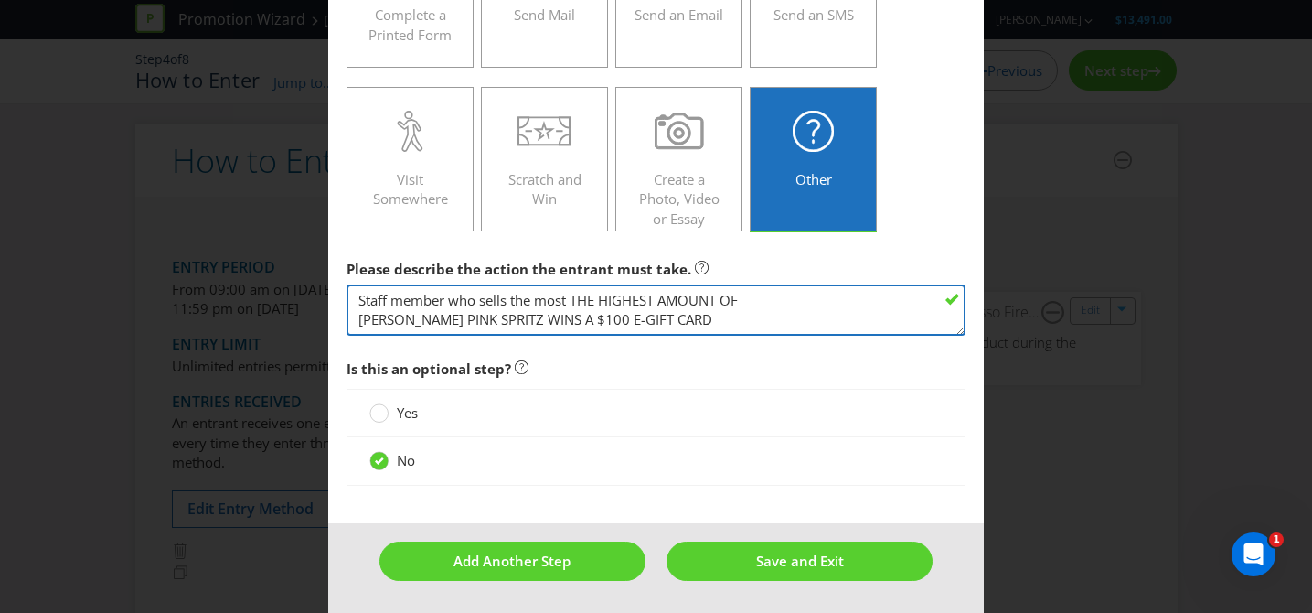
drag, startPoint x: 558, startPoint y: 316, endPoint x: 581, endPoint y: 300, distance: 27.6
click at [581, 300] on textarea "Staff member who sells the most Smirnoff Lemon Freeze or Espresso Fire product …" at bounding box center [657, 310] width 620 height 52
click at [572, 298] on textarea "Staff member who sells the most Smirnoff Lemon Freeze or Espresso Fire product …" at bounding box center [657, 310] width 620 height 52
drag, startPoint x: 797, startPoint y: 303, endPoint x: 851, endPoint y: 321, distance: 57.8
click at [851, 321] on textarea "Staff member who sells the most Smirnoff Lemon Freeze or Espresso Fire product …" at bounding box center [657, 310] width 620 height 52
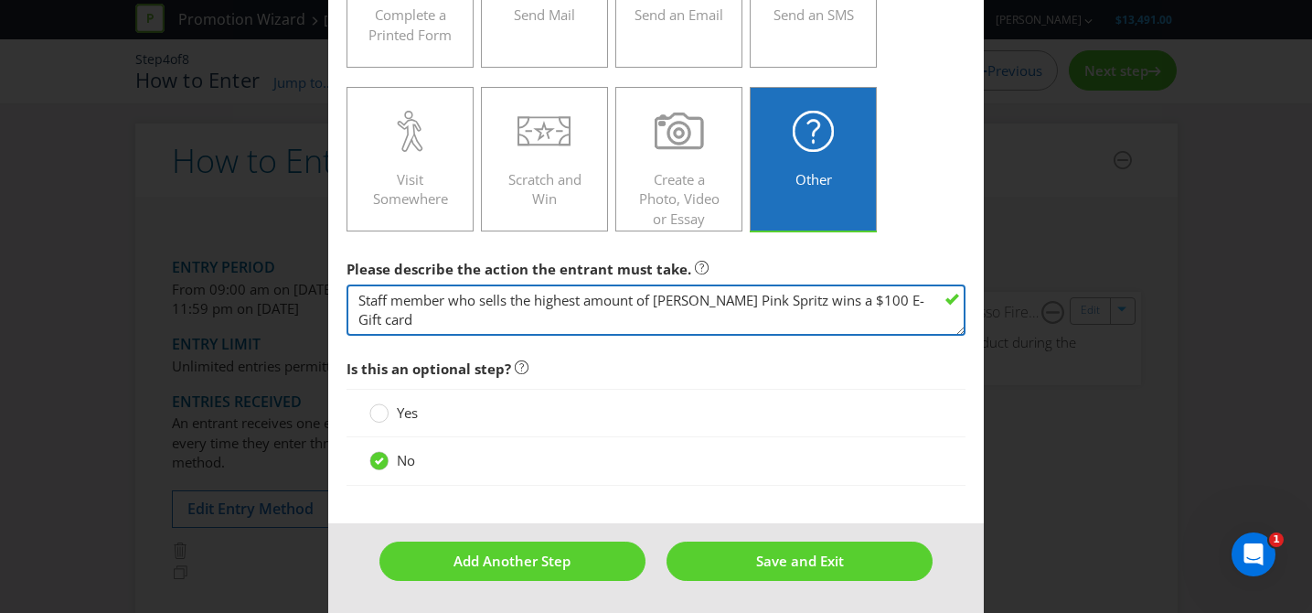
click at [885, 296] on textarea "Staff member who sells the most Smirnoff Lemon Freeze or Espresso Fire product …" at bounding box center [657, 310] width 620 height 52
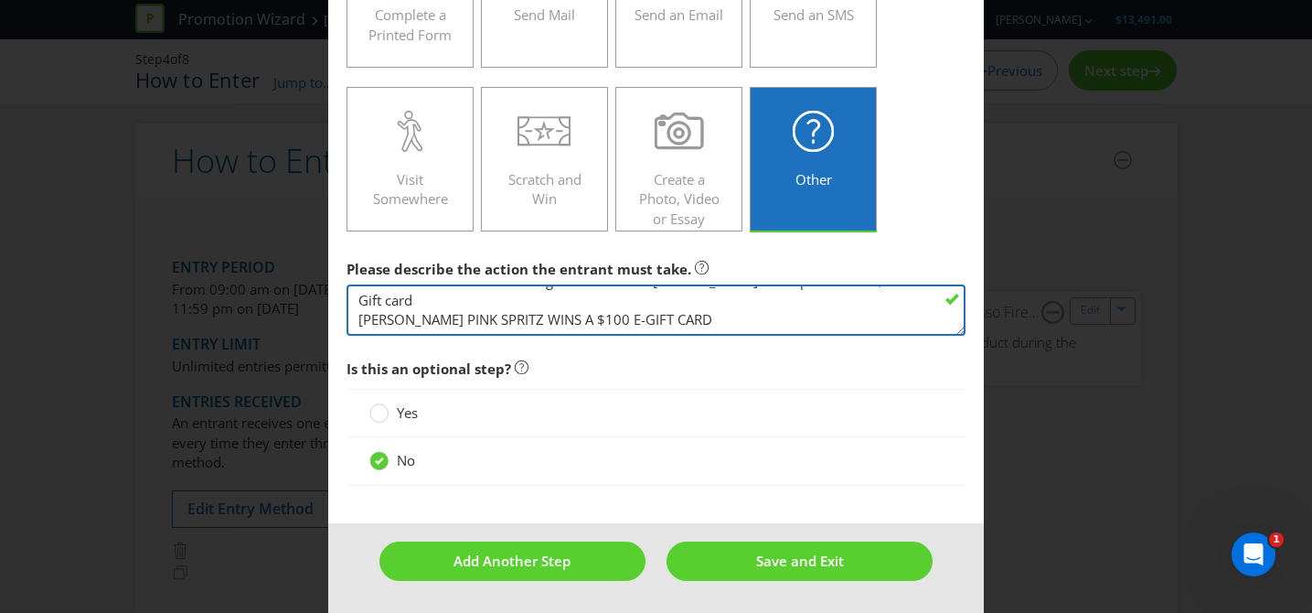
drag, startPoint x: 716, startPoint y: 326, endPoint x: 349, endPoint y: 319, distance: 366.8
click at [349, 319] on textarea "Staff member who sells the most Smirnoff Lemon Freeze or Espresso Fire product …" at bounding box center [657, 310] width 620 height 52
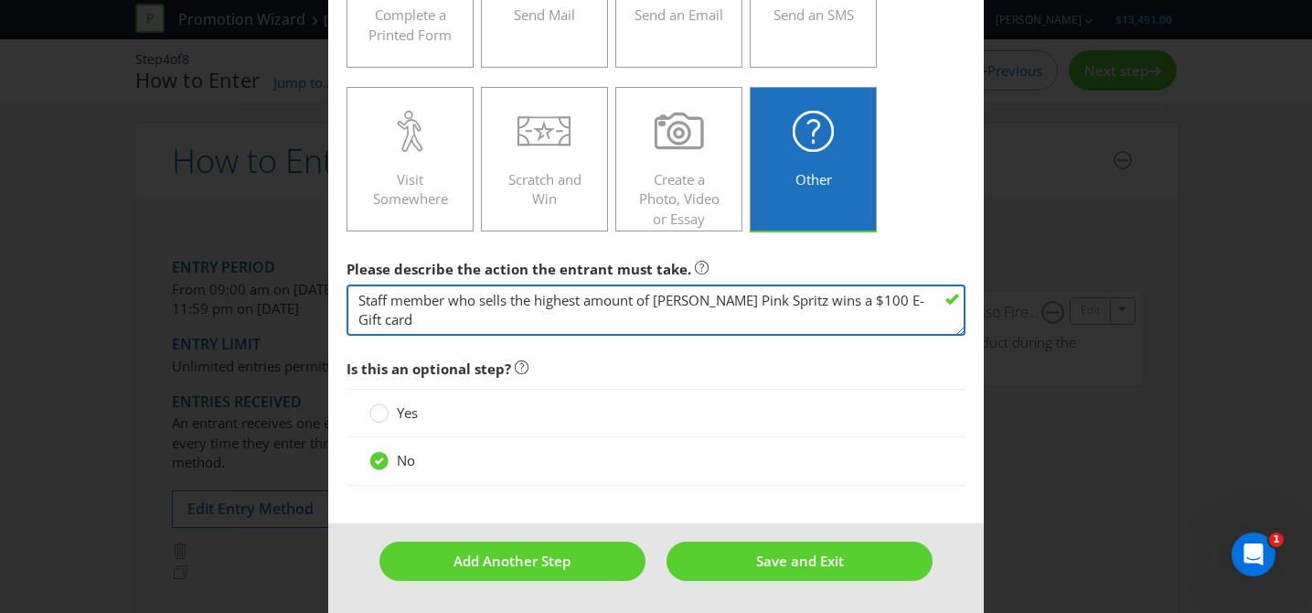
scroll to position [0, 0]
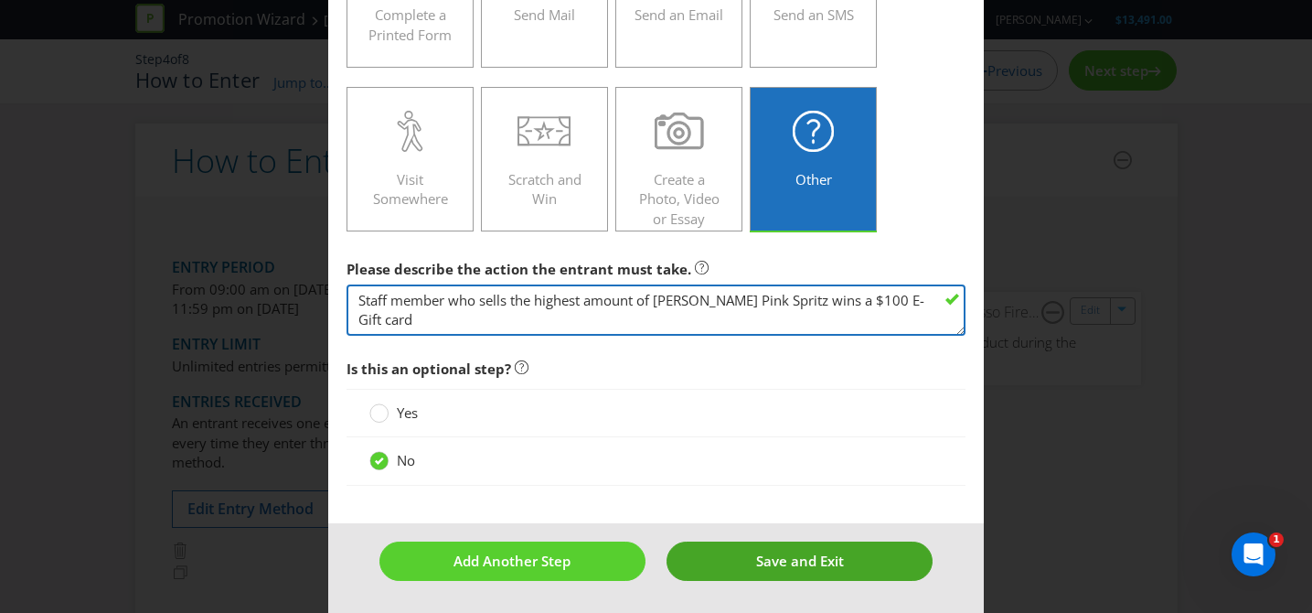
type textarea "Staff member who sells the highest amount of [PERSON_NAME] Pink Spritz wins a $…"
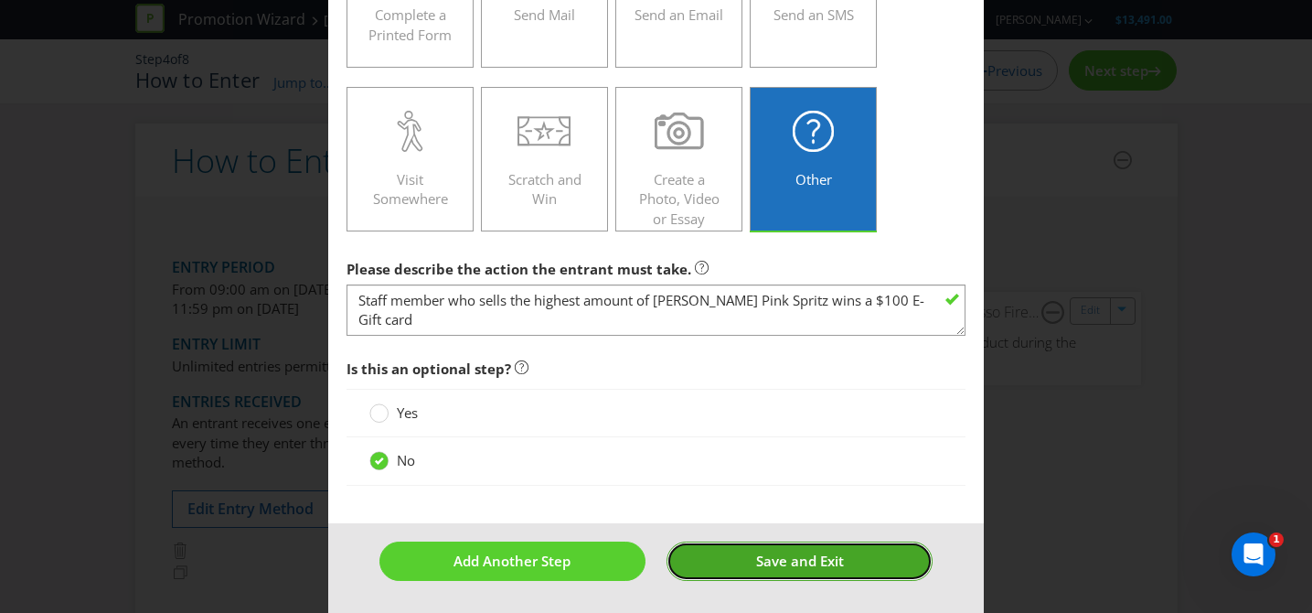
click at [775, 563] on span "Save and Exit" at bounding box center [800, 560] width 88 height 18
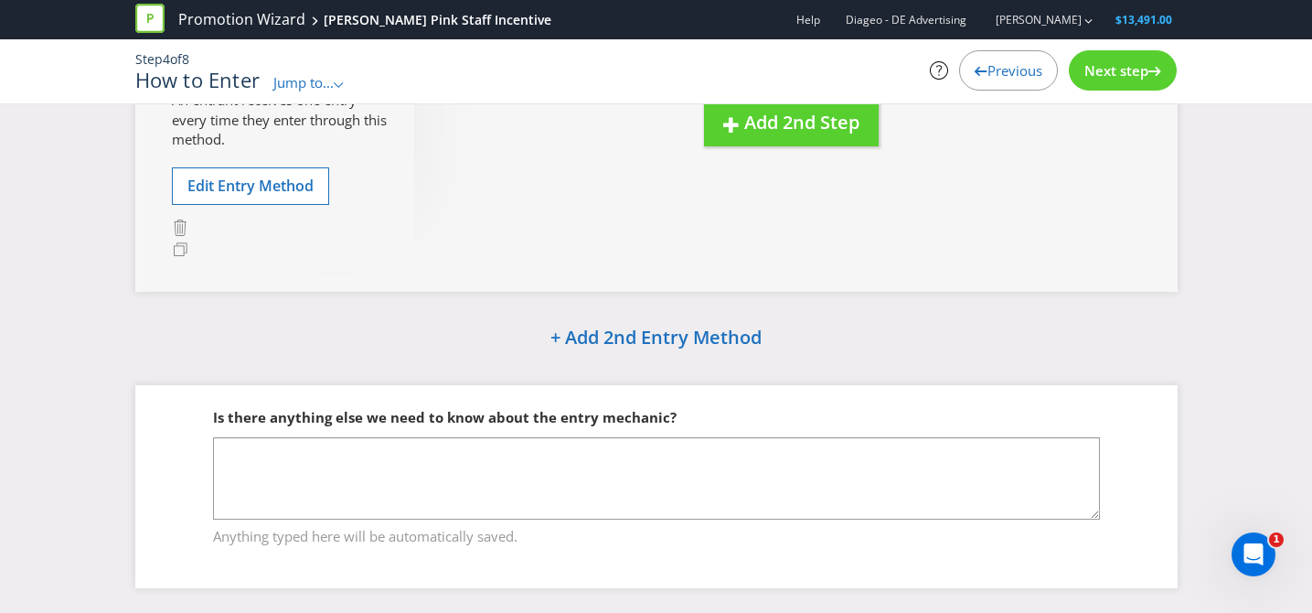
scroll to position [347, 0]
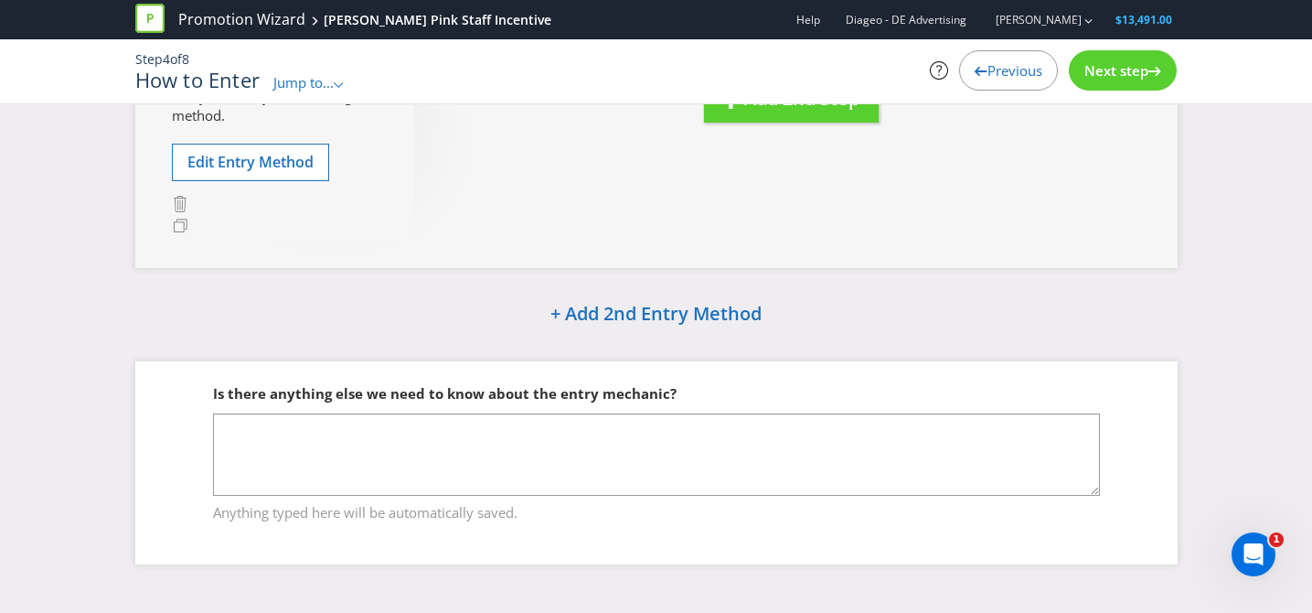
click at [1143, 74] on span "Next step" at bounding box center [1117, 70] width 64 height 18
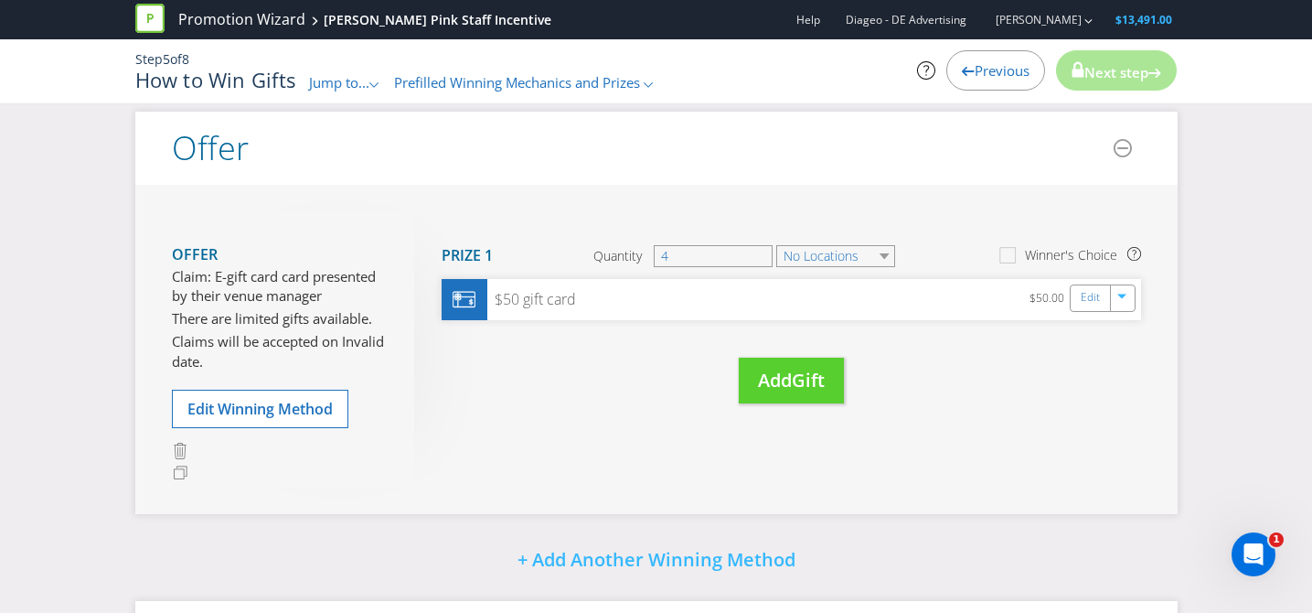
scroll to position [226, 0]
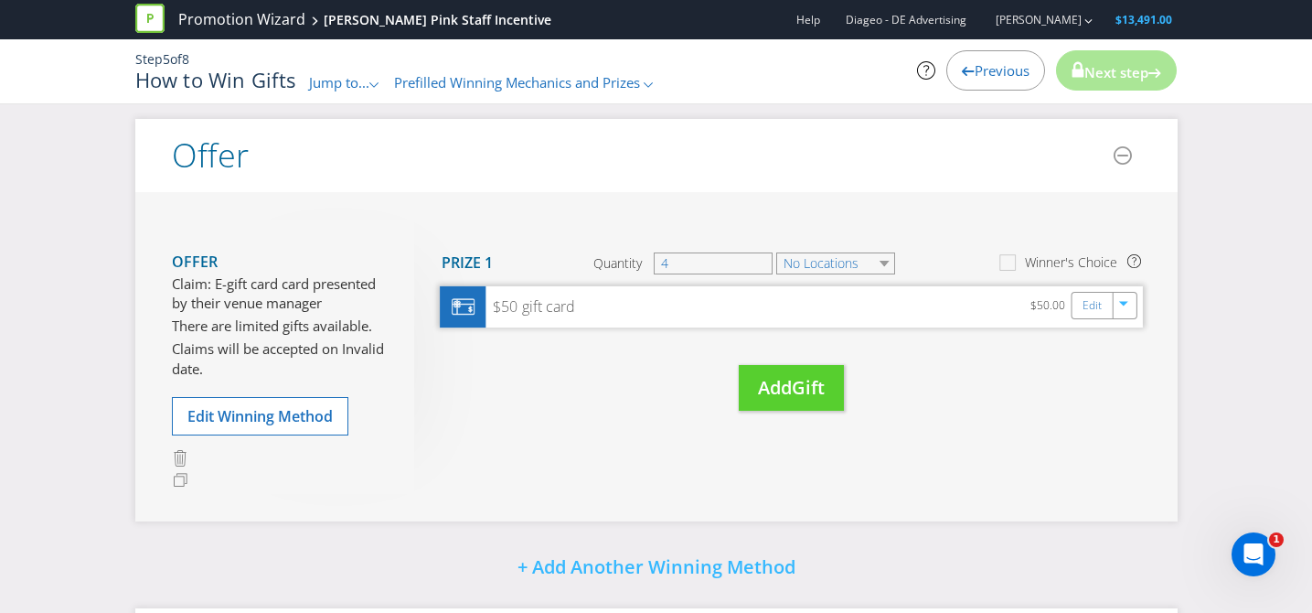
drag, startPoint x: 572, startPoint y: 305, endPoint x: 650, endPoint y: 308, distance: 77.8
click at [572, 305] on div "$50 gift card" at bounding box center [530, 306] width 89 height 21
click at [1081, 310] on div "Edit" at bounding box center [1092, 306] width 41 height 26
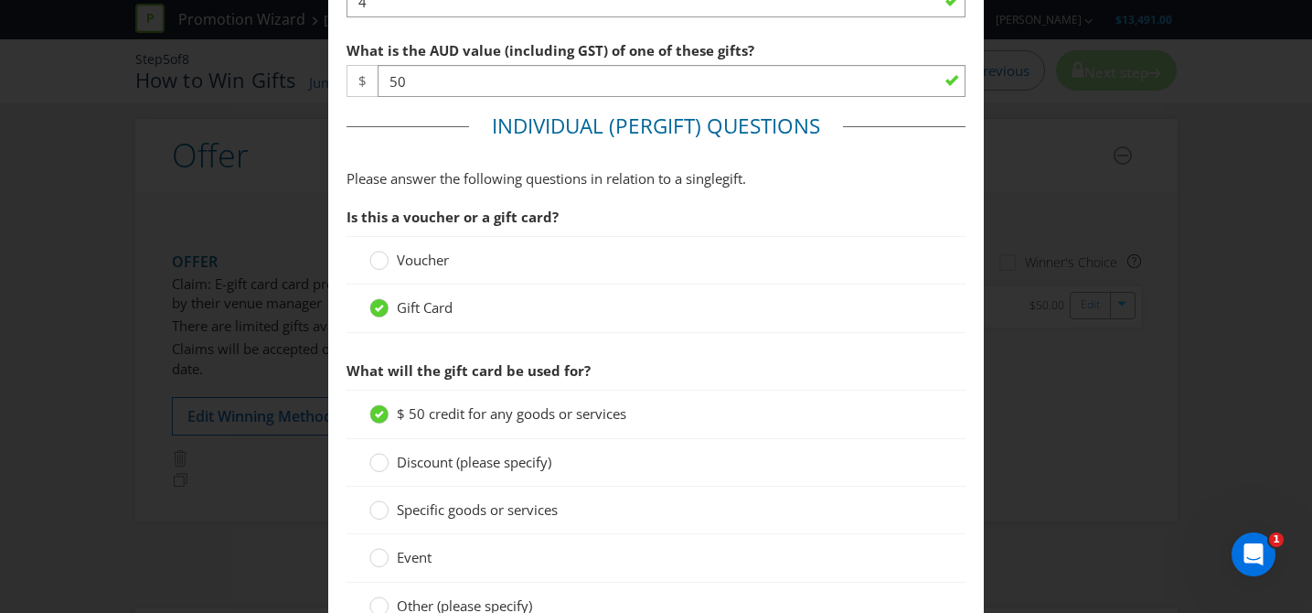
scroll to position [824, 0]
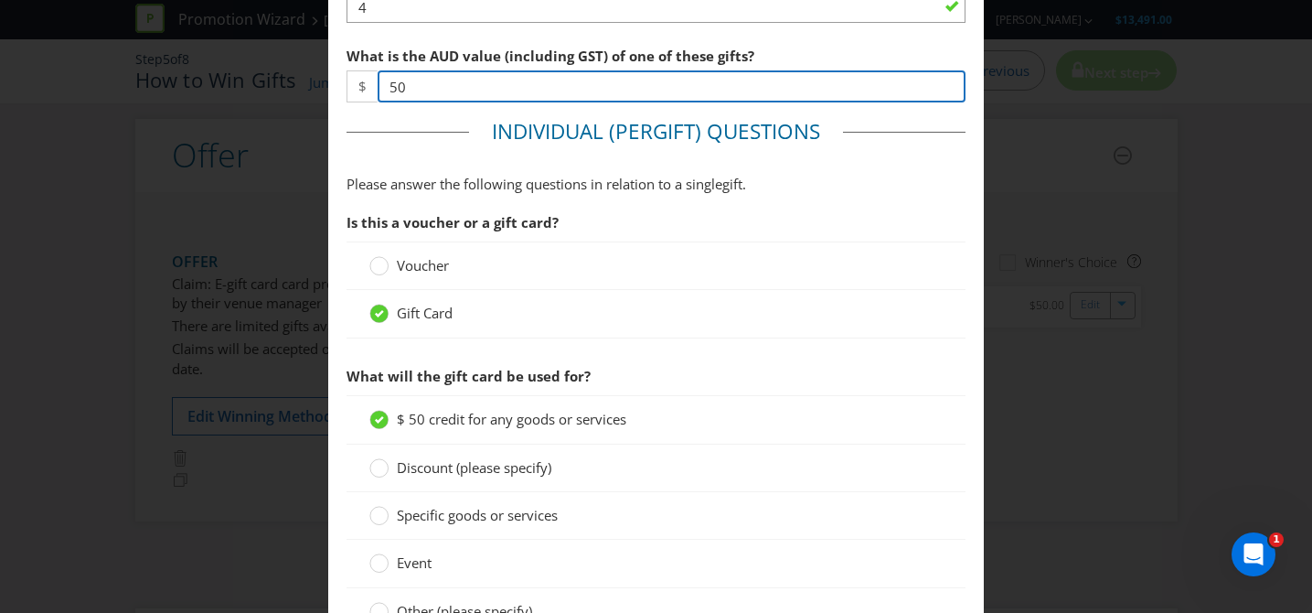
drag, startPoint x: 423, startPoint y: 93, endPoint x: 374, endPoint y: 96, distance: 48.5
click at [374, 96] on div "$ 50" at bounding box center [657, 86] width 620 height 32
type input "100"
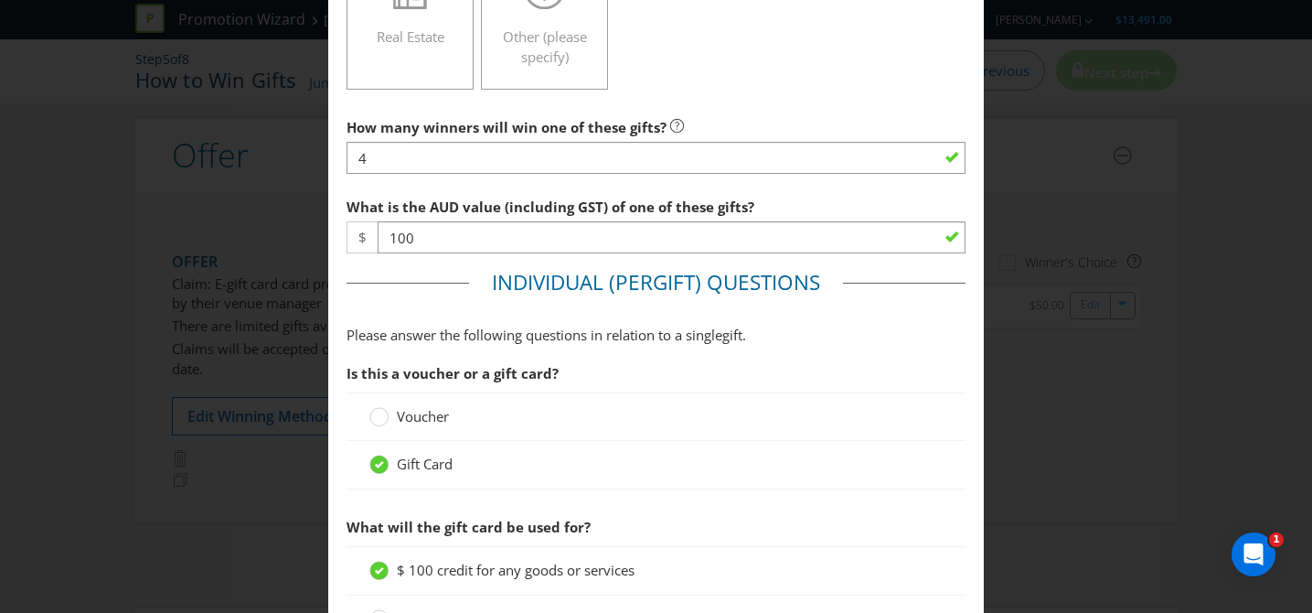
scroll to position [671, 0]
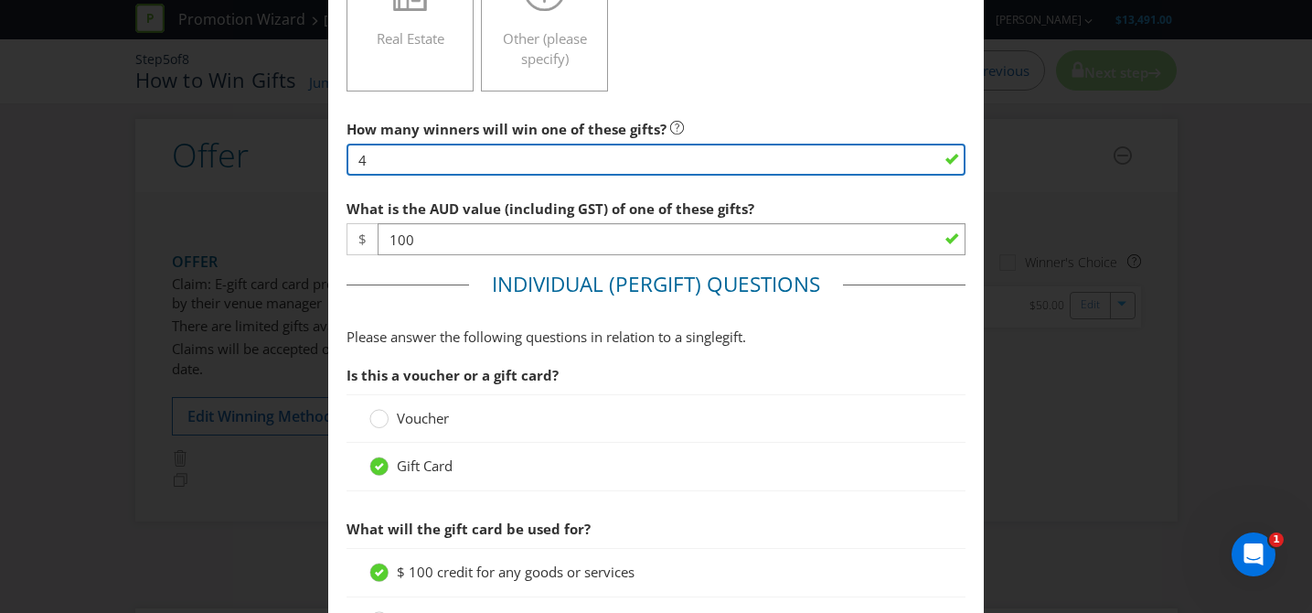
drag, startPoint x: 478, startPoint y: 156, endPoint x: 285, endPoint y: 159, distance: 193.0
click at [291, 157] on div "Edit Gift Queensland Please select the gift type Product Voucher or Gift Card C…" at bounding box center [656, 306] width 1312 height 613
type input "7"
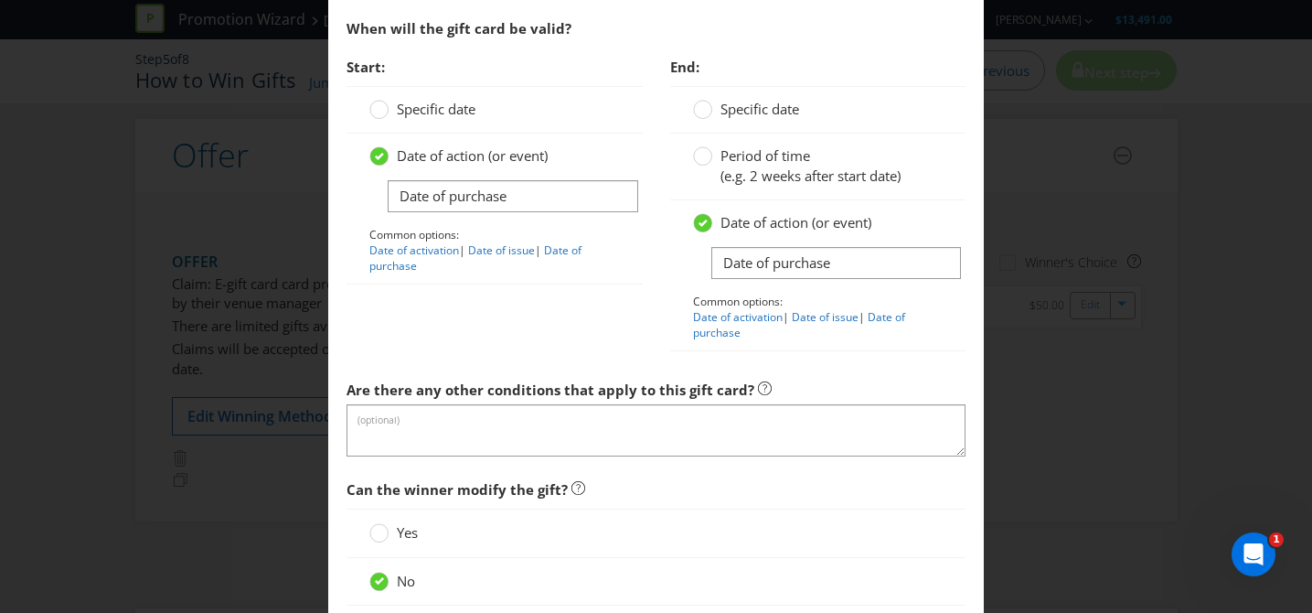
scroll to position [1631, 0]
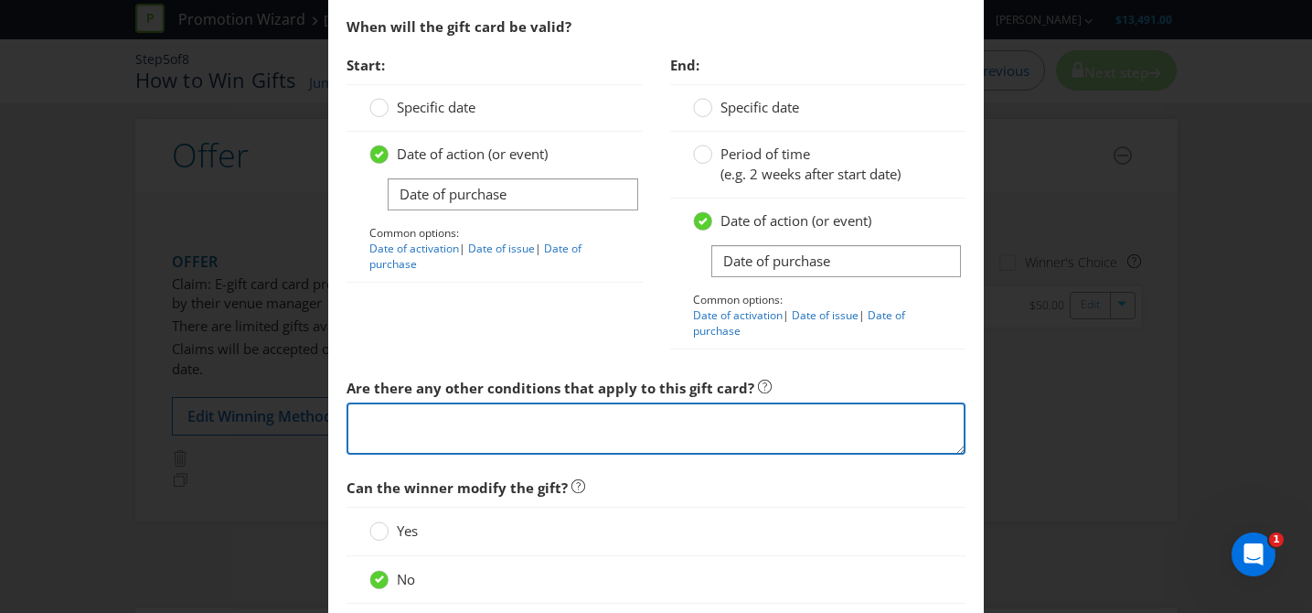
click at [465, 424] on textarea at bounding box center [657, 428] width 620 height 52
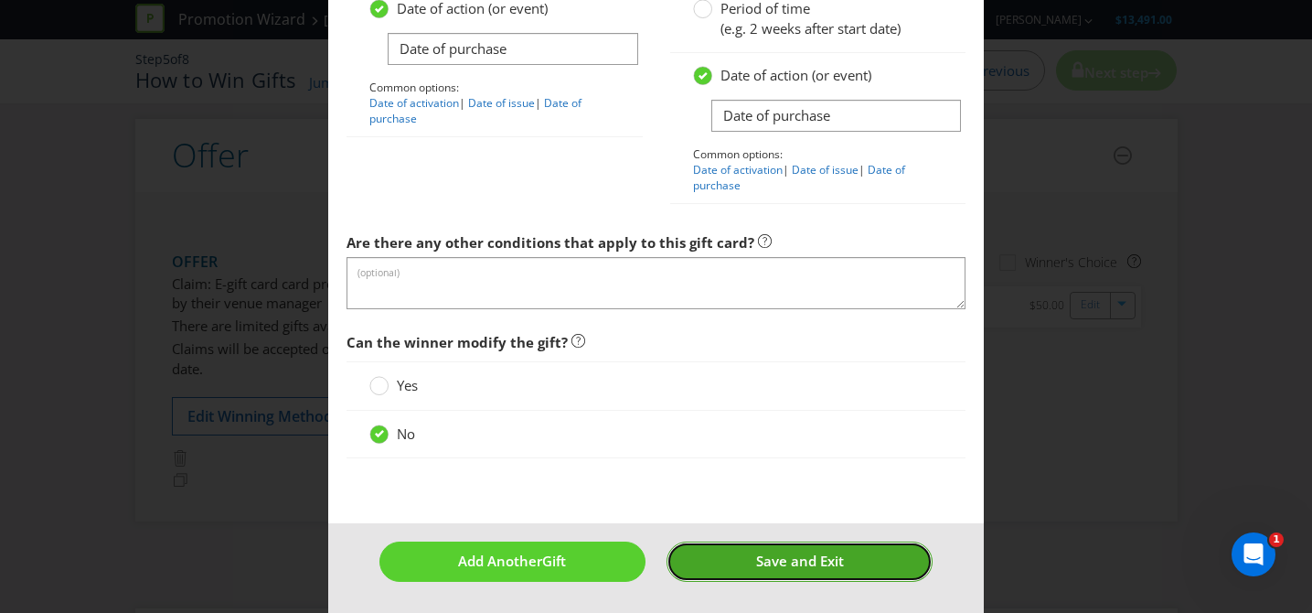
click at [823, 568] on span "Save and Exit" at bounding box center [800, 560] width 88 height 18
type input "7"
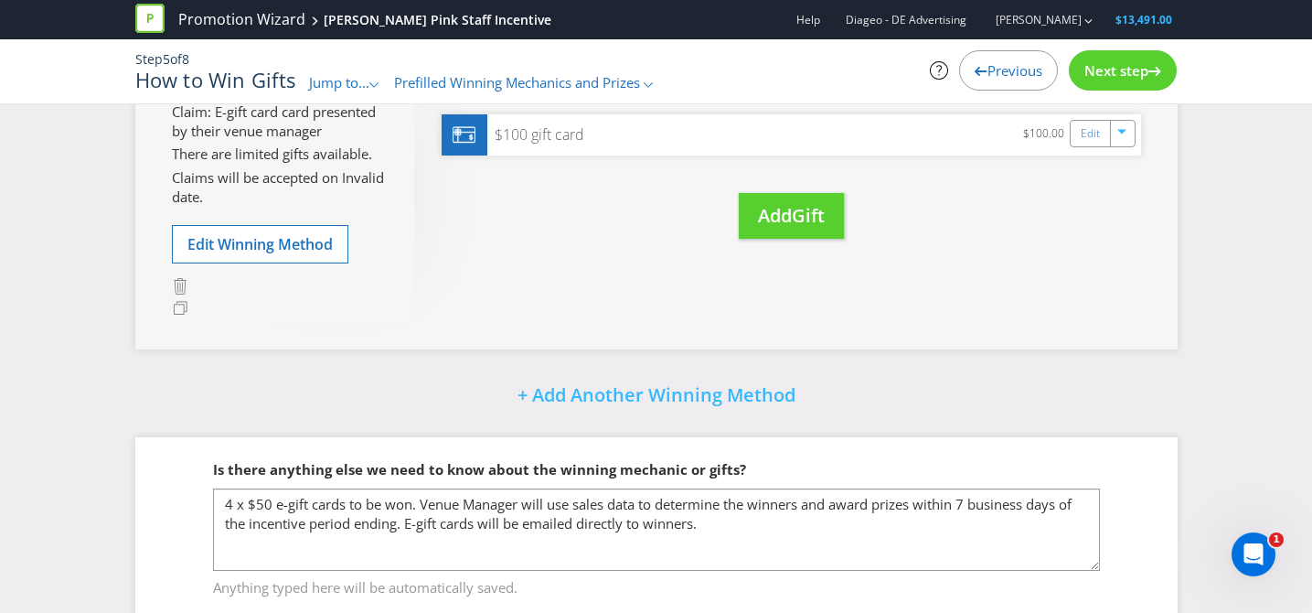
scroll to position [365, 0]
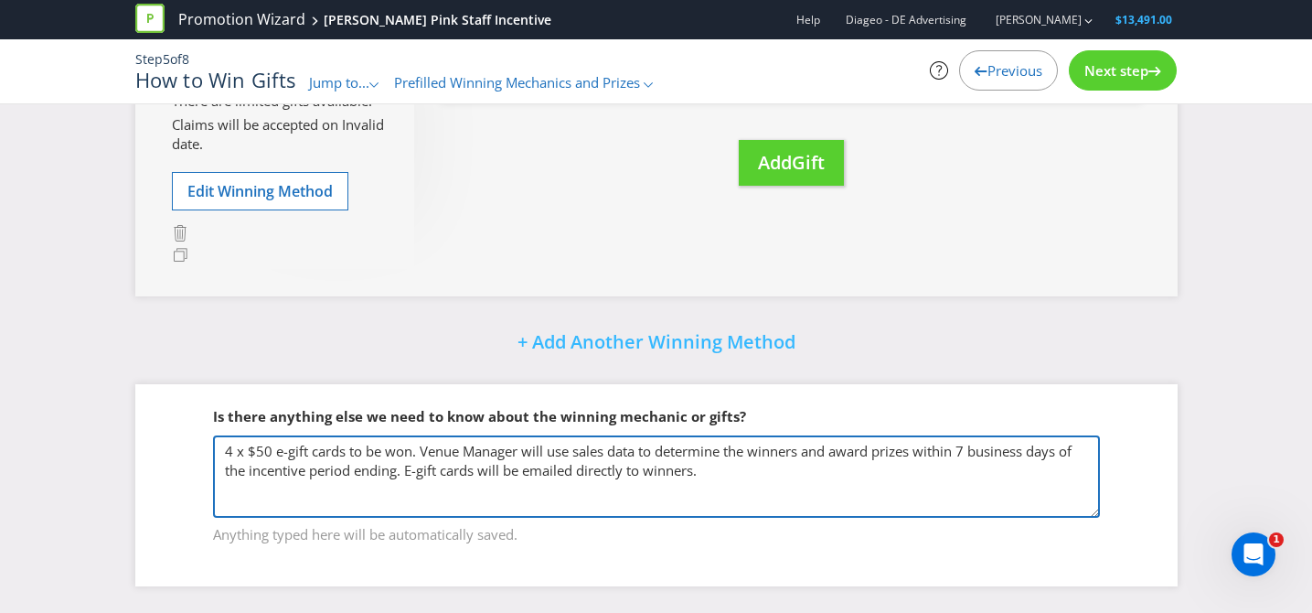
click at [266, 450] on textarea "4 x $50 e-gift cards to be won. Venue Manager will use sales data to determine …" at bounding box center [656, 476] width 887 height 82
drag, startPoint x: 426, startPoint y: 449, endPoint x: 448, endPoint y: 459, distance: 24.1
click at [427, 450] on textarea "4 x $50 e-gift cards to be won. Venue Manager will use sales data to determine …" at bounding box center [656, 477] width 887 height 82
type textarea "7 x $100 e-gift cards to be won, 1 per participating venue. 7 participating ven…"
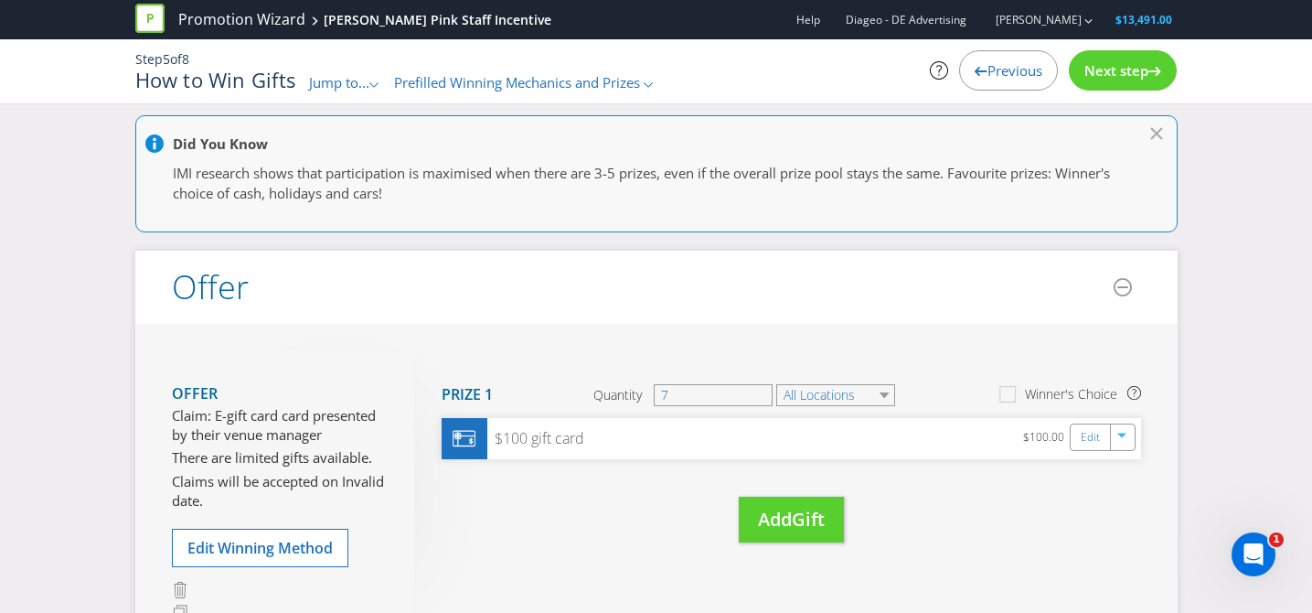
scroll to position [0, 0]
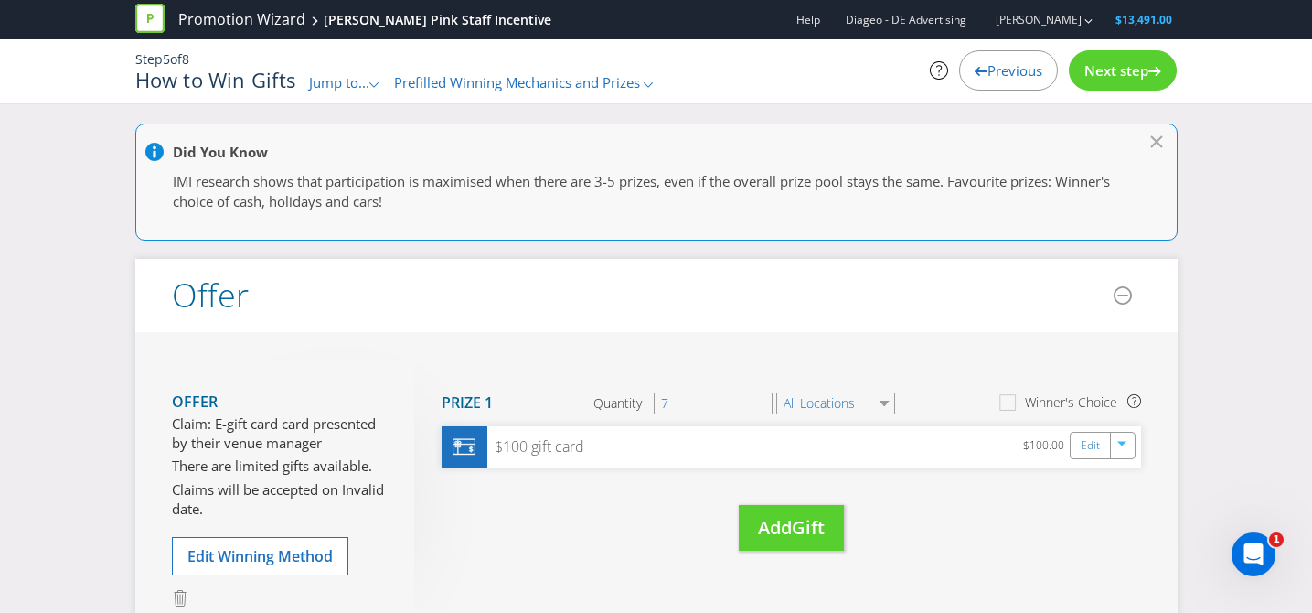
click at [1109, 83] on div "Next step" at bounding box center [1123, 70] width 108 height 40
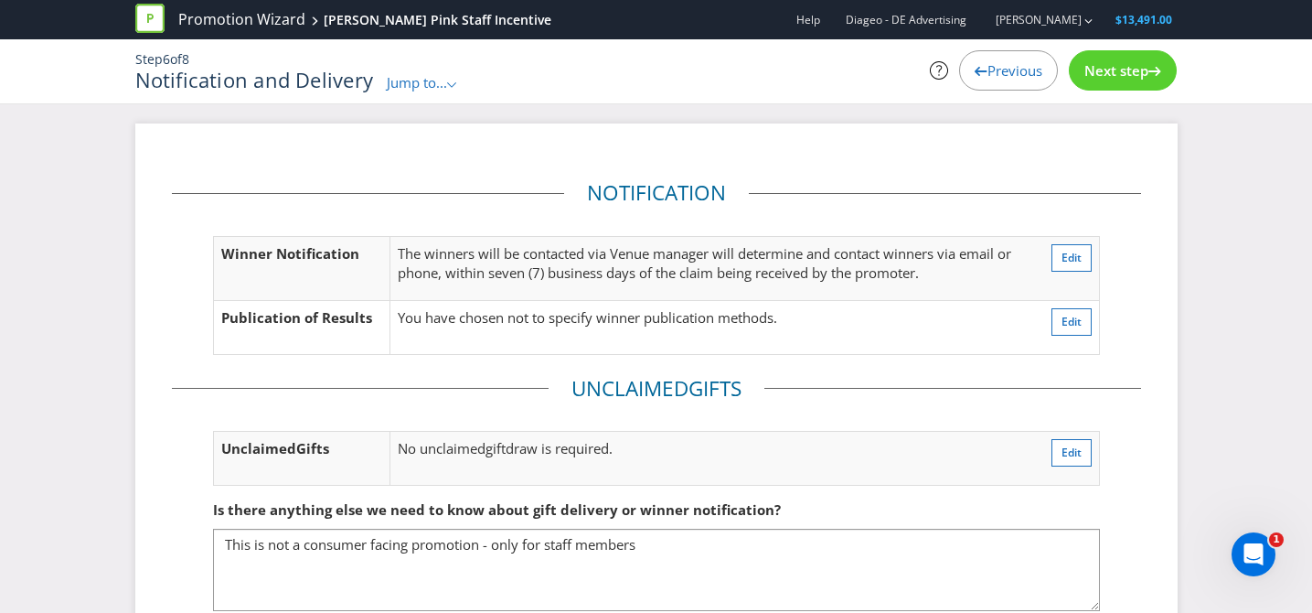
scroll to position [94, 0]
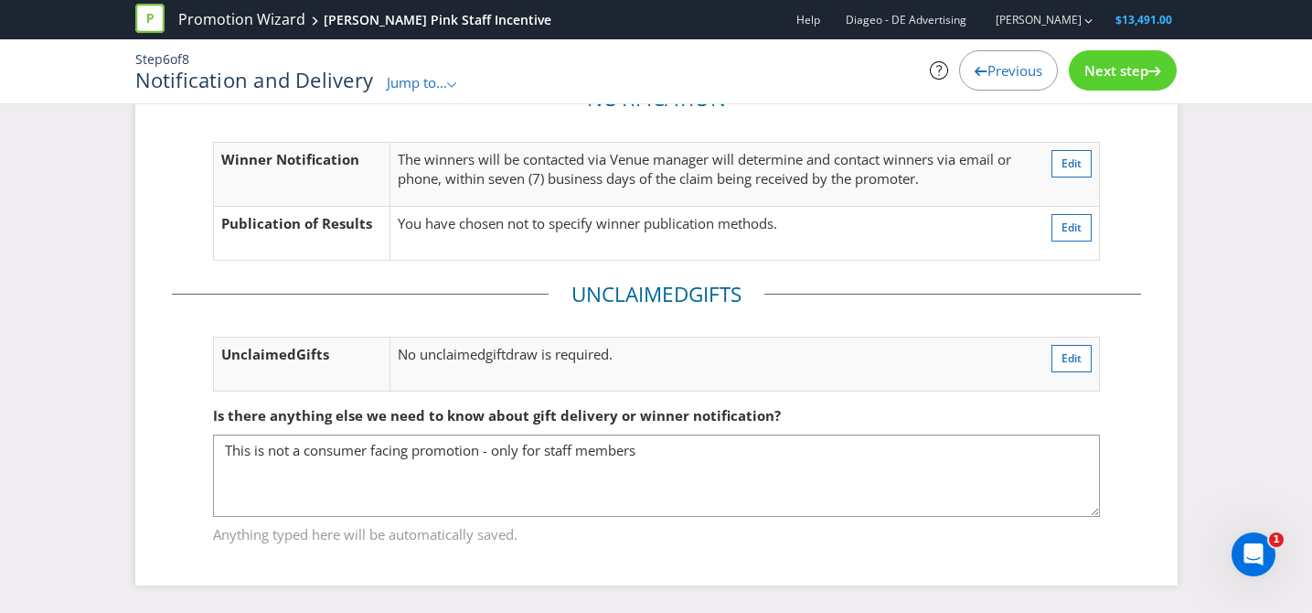
click at [1114, 80] on div "Next step" at bounding box center [1123, 70] width 108 height 40
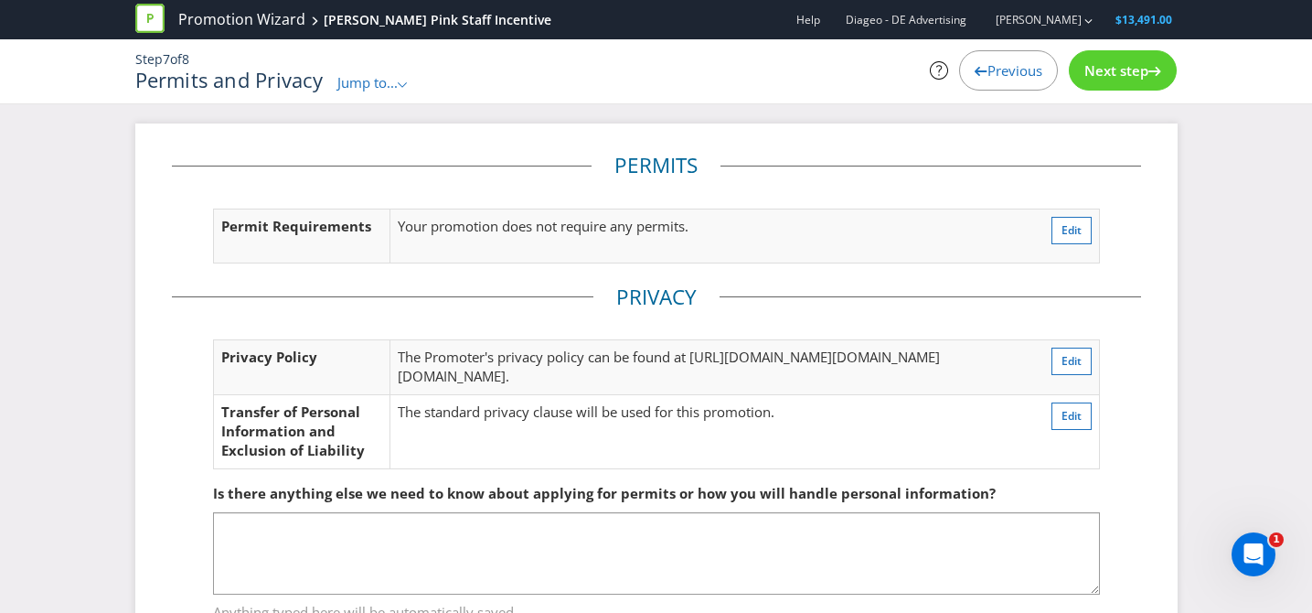
scroll to position [155, 0]
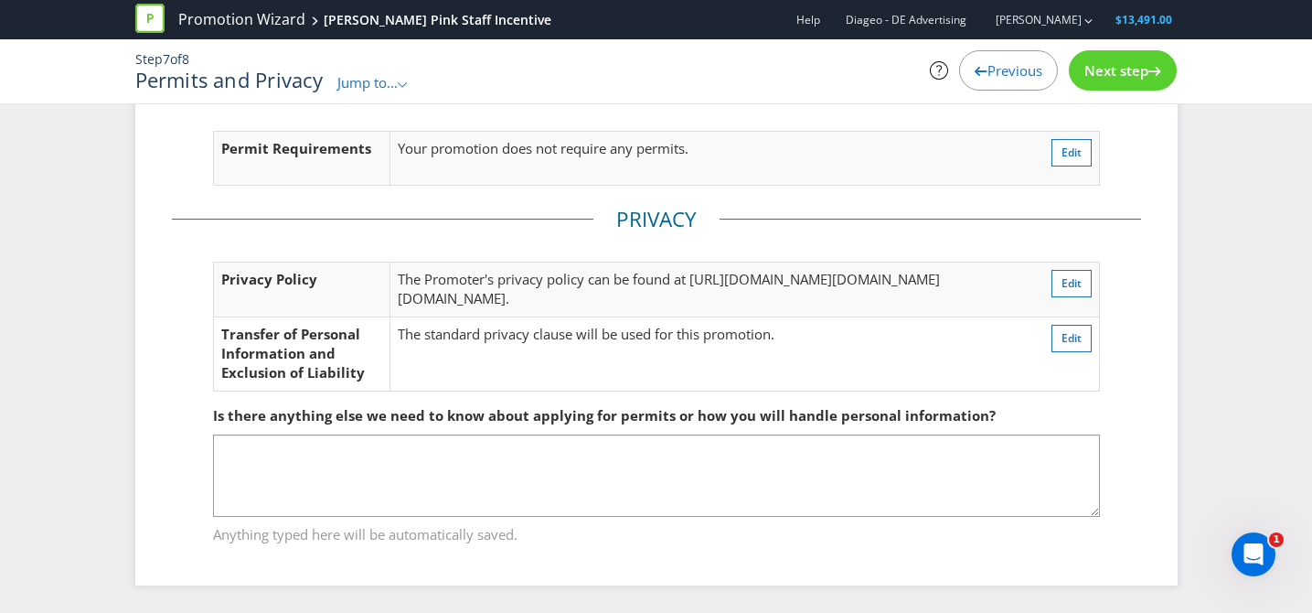
click at [1134, 72] on span "Next step" at bounding box center [1117, 70] width 64 height 18
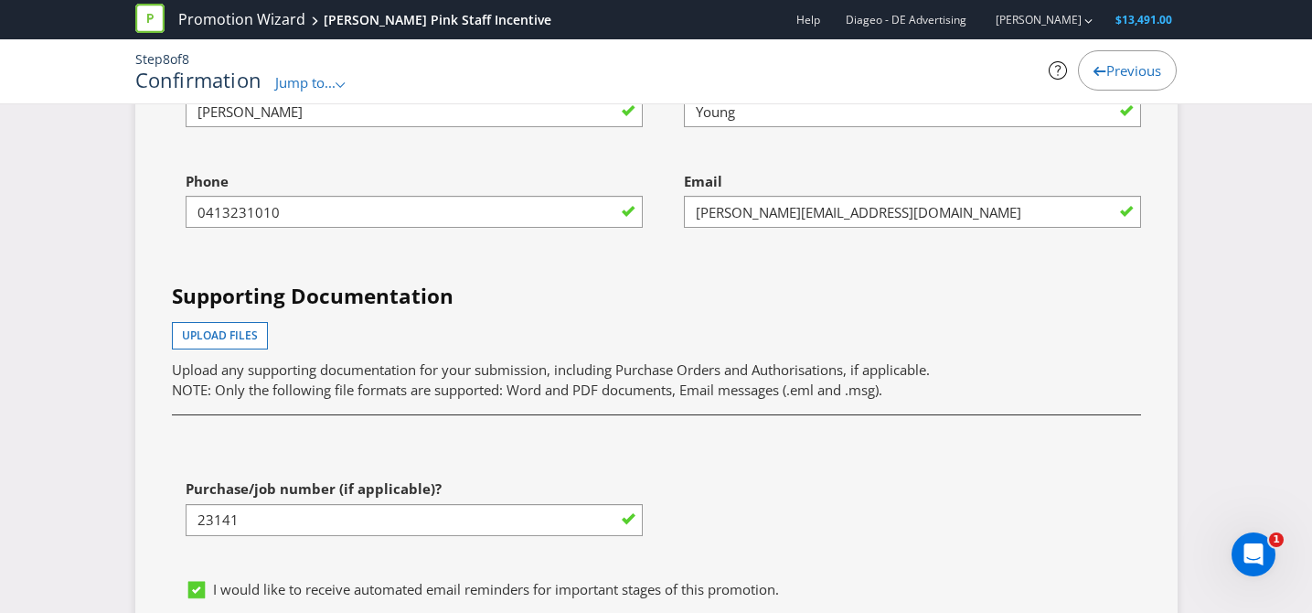
scroll to position [5046, 2]
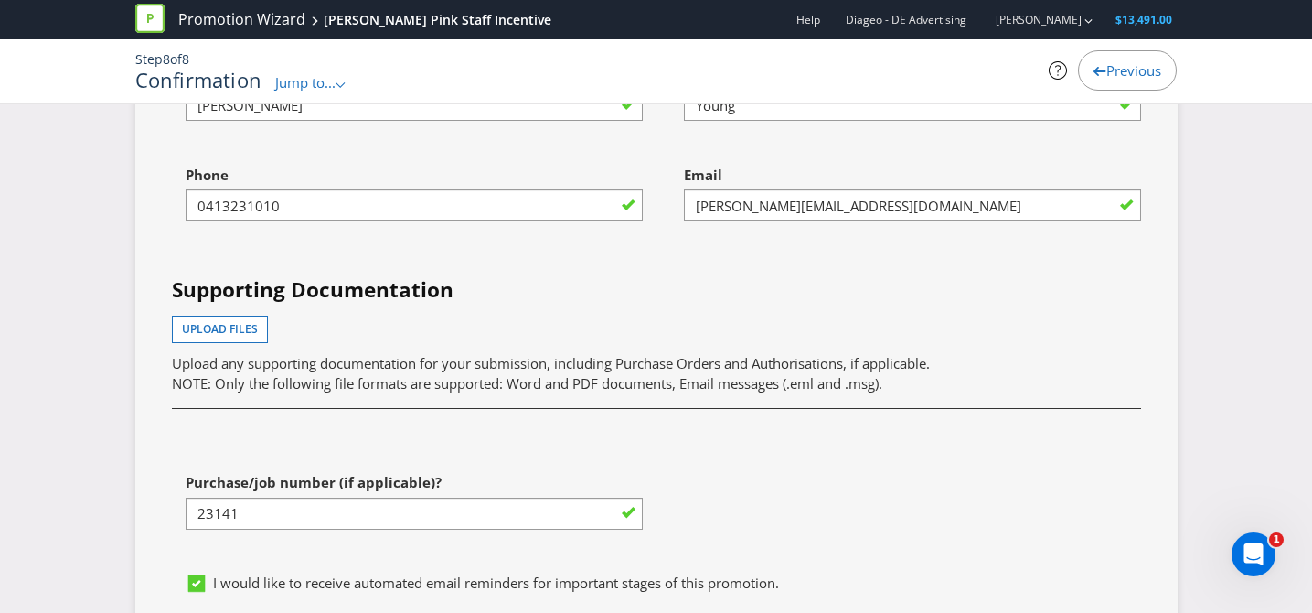
drag, startPoint x: 459, startPoint y: 188, endPoint x: 441, endPoint y: 177, distance: 21.8
click at [459, 156] on div "First name of contact [PERSON_NAME]" at bounding box center [407, 106] width 498 height 101
drag, startPoint x: 386, startPoint y: 160, endPoint x: 94, endPoint y: 145, distance: 292.1
type input "Demi"
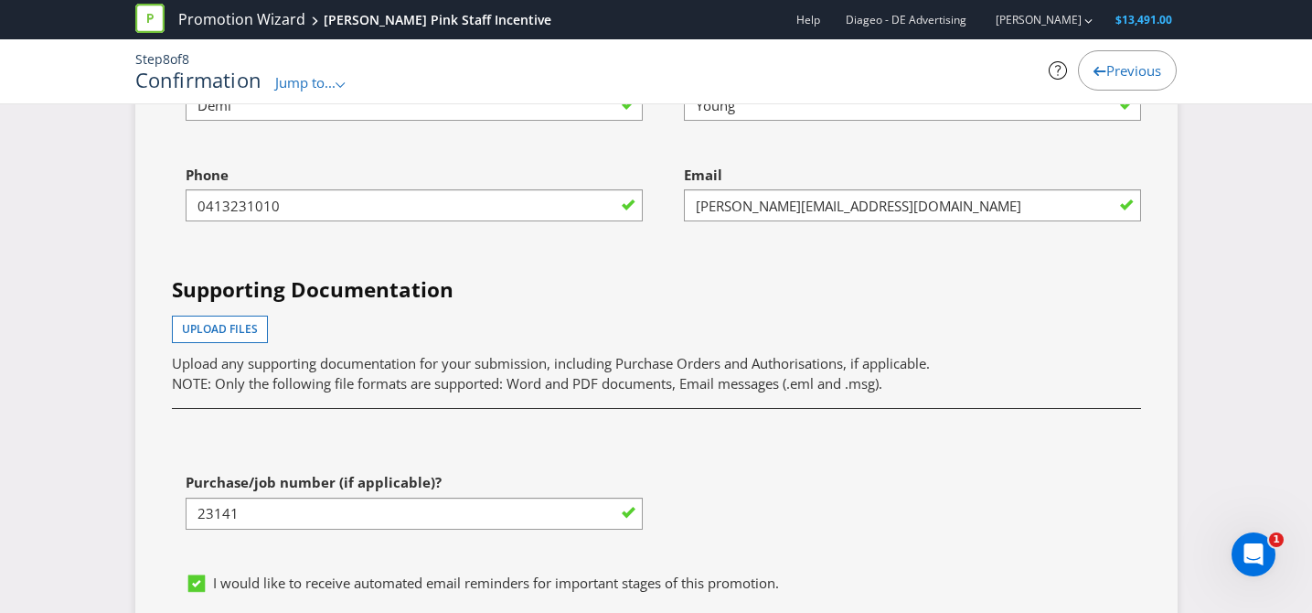
click at [779, 156] on div "Last name of contact [PERSON_NAME]" at bounding box center [906, 106] width 498 height 101
drag, startPoint x: 771, startPoint y: 171, endPoint x: 676, endPoint y: 166, distance: 95.3
click at [676, 156] on div "Last name of contact [PERSON_NAME]" at bounding box center [906, 106] width 498 height 101
type input "[PERSON_NAME]"
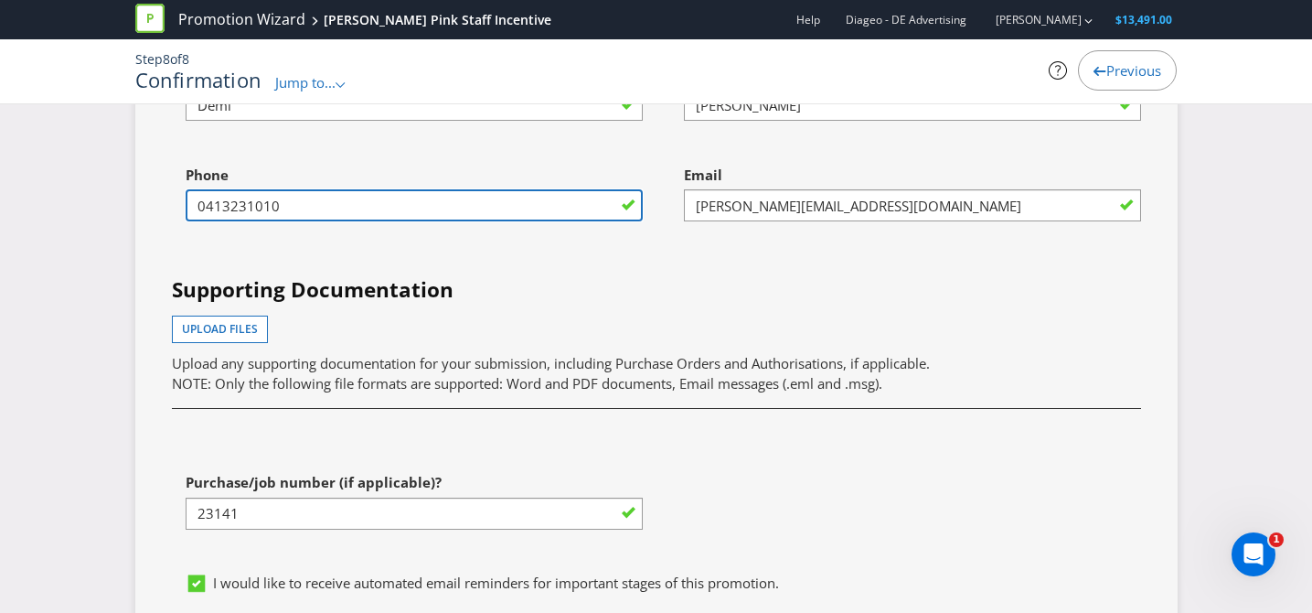
click at [287, 221] on input "0413231010" at bounding box center [414, 205] width 457 height 32
drag, startPoint x: 221, startPoint y: 263, endPoint x: 155, endPoint y: 260, distance: 66.9
click at [158, 257] on div "Phone [PHONE_NUMBER]" at bounding box center [407, 206] width 498 height 101
type input "0477638460"
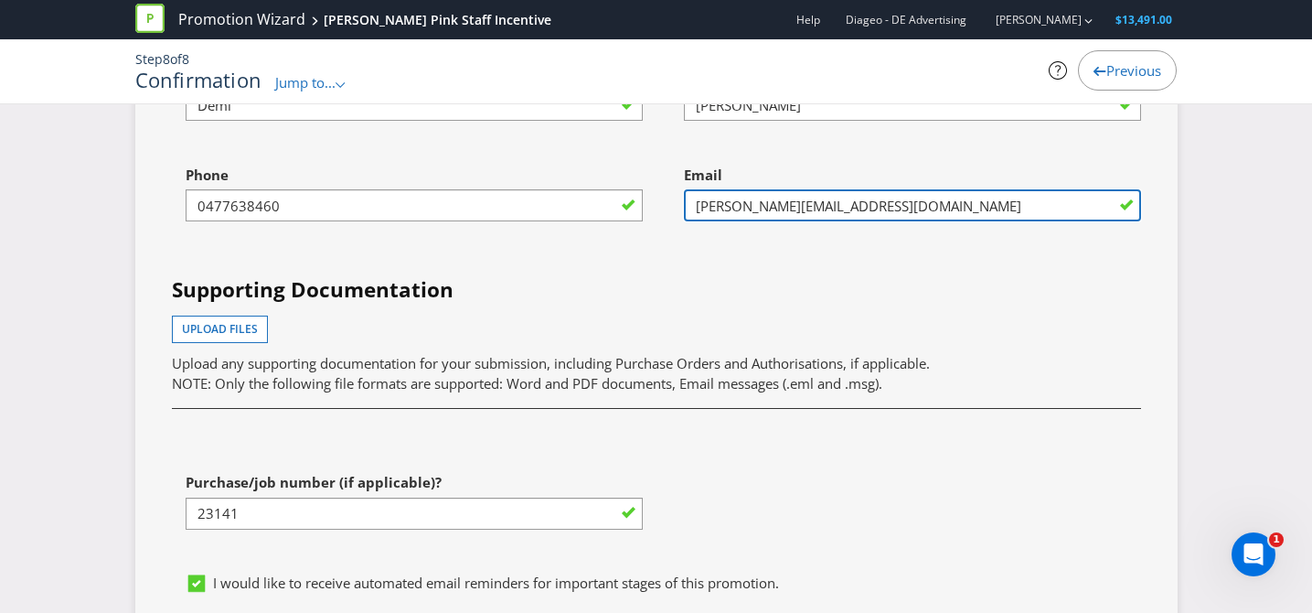
drag, startPoint x: 874, startPoint y: 270, endPoint x: 641, endPoint y: 267, distance: 233.2
click at [641, 267] on div "First name of contact [PERSON_NAME] Last name of contact [PERSON_NAME] Phone [P…" at bounding box center [656, 310] width 997 height 508
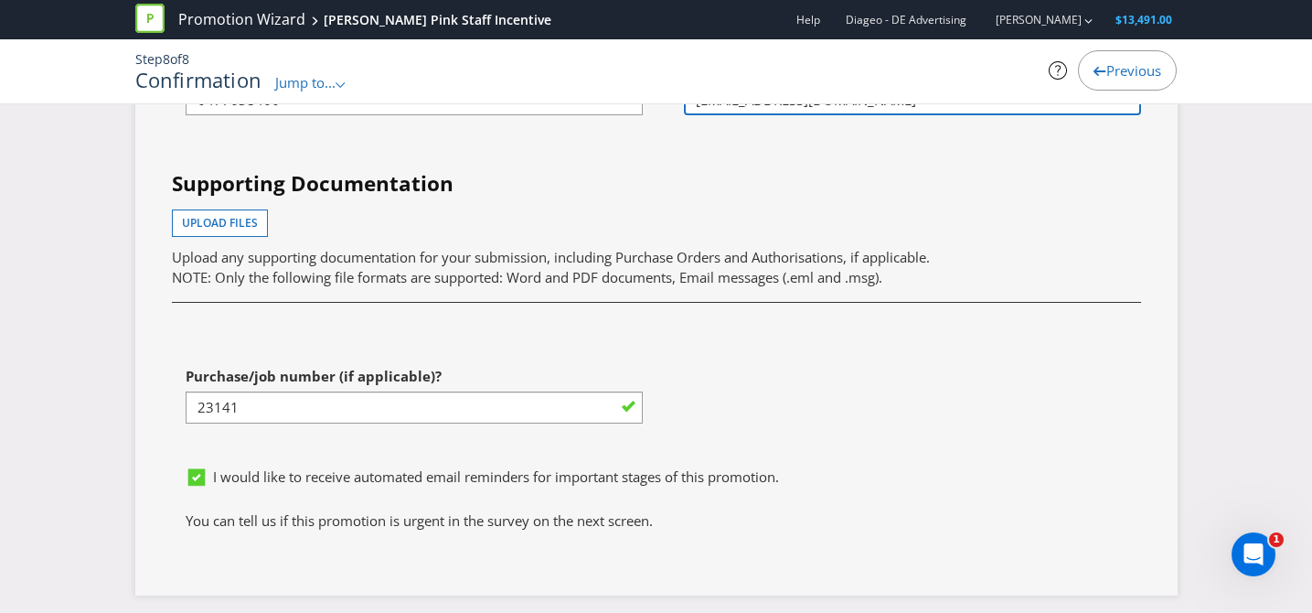
scroll to position [5168, 2]
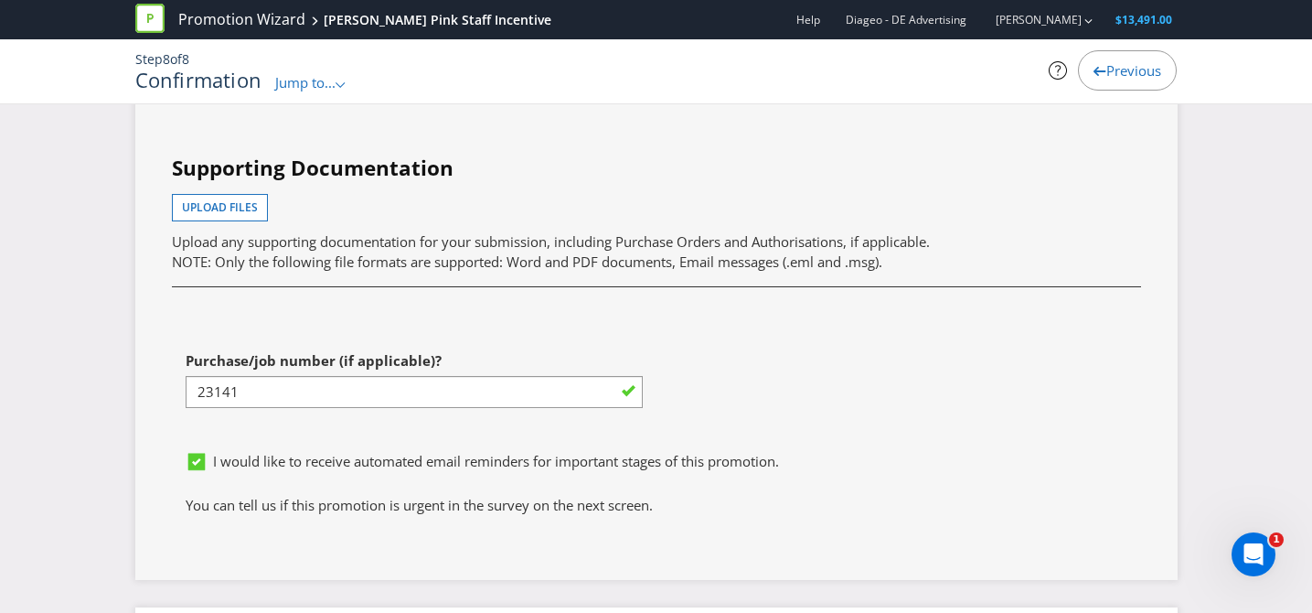
type input "[EMAIL_ADDRESS][DOMAIN_NAME]"
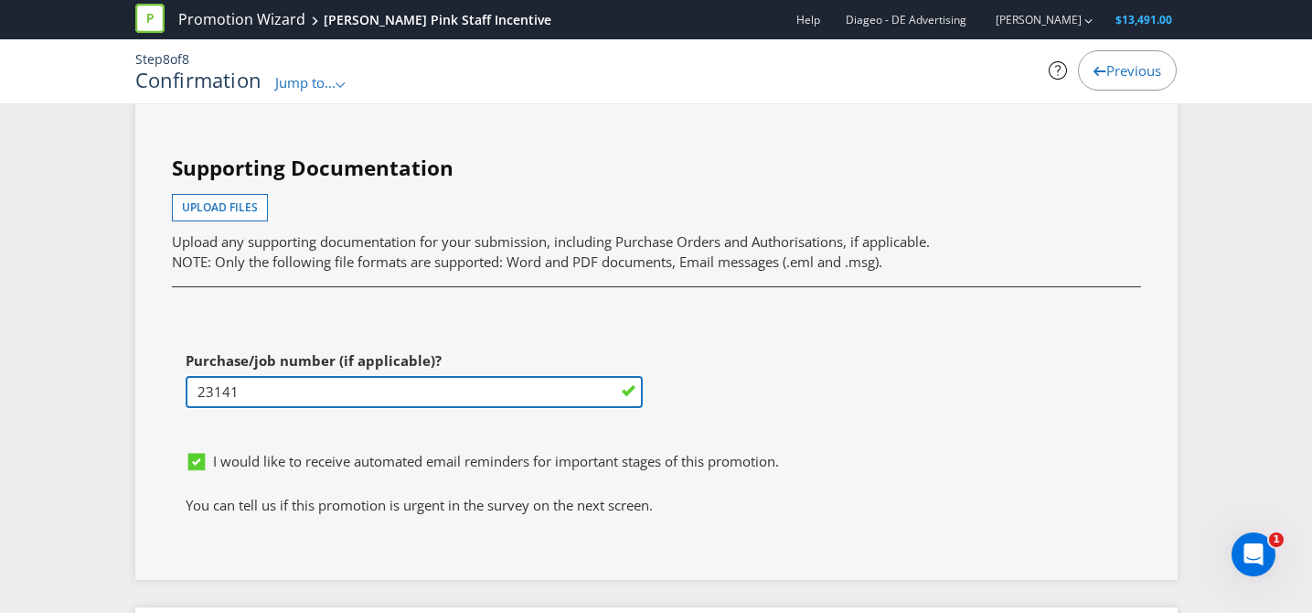
drag, startPoint x: 288, startPoint y: 448, endPoint x: 147, endPoint y: 444, distance: 140.9
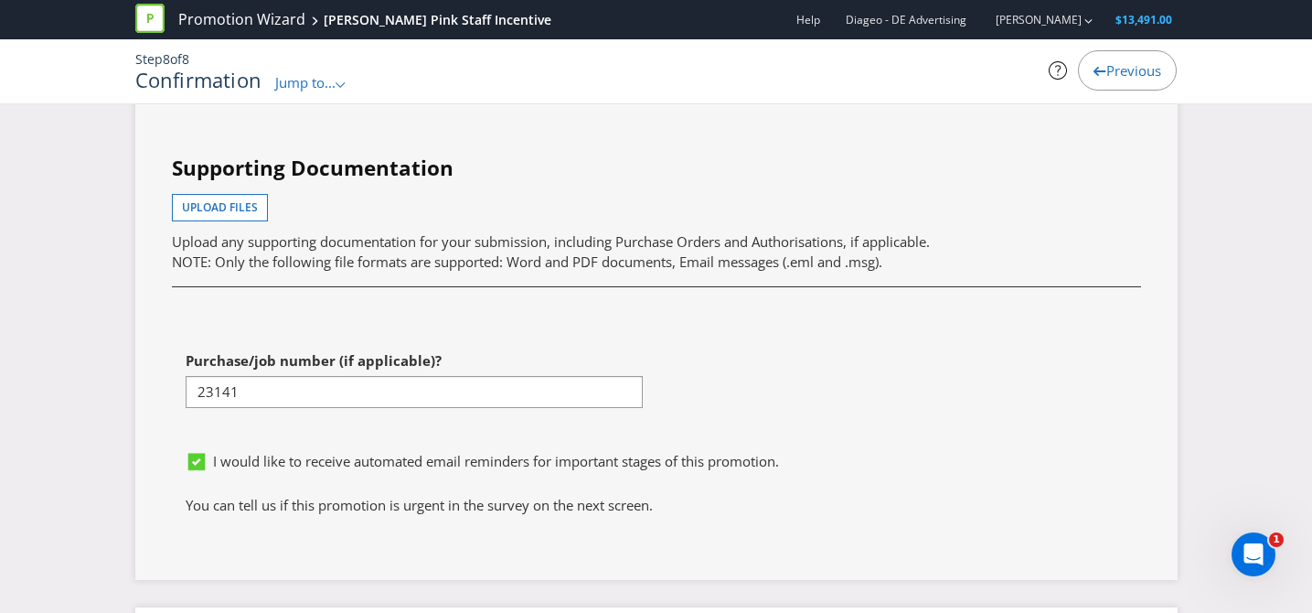
scroll to position [5163, 2]
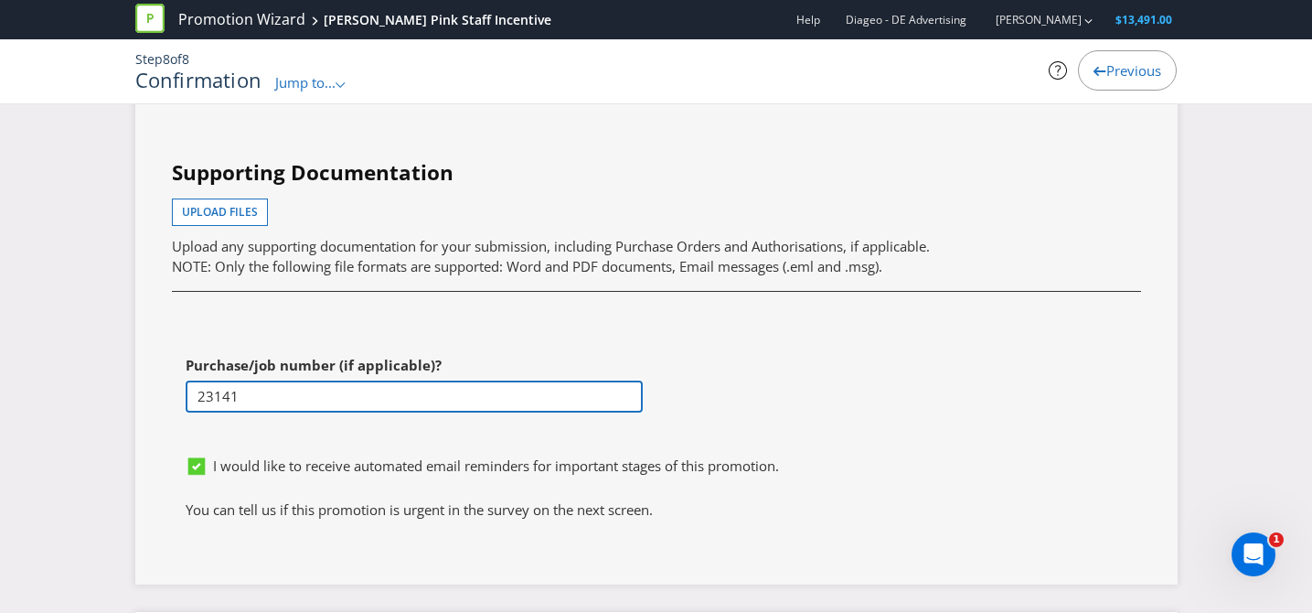
drag, startPoint x: 272, startPoint y: 455, endPoint x: 102, endPoint y: 451, distance: 170.2
type input "23351 - [PERSON_NAME]"
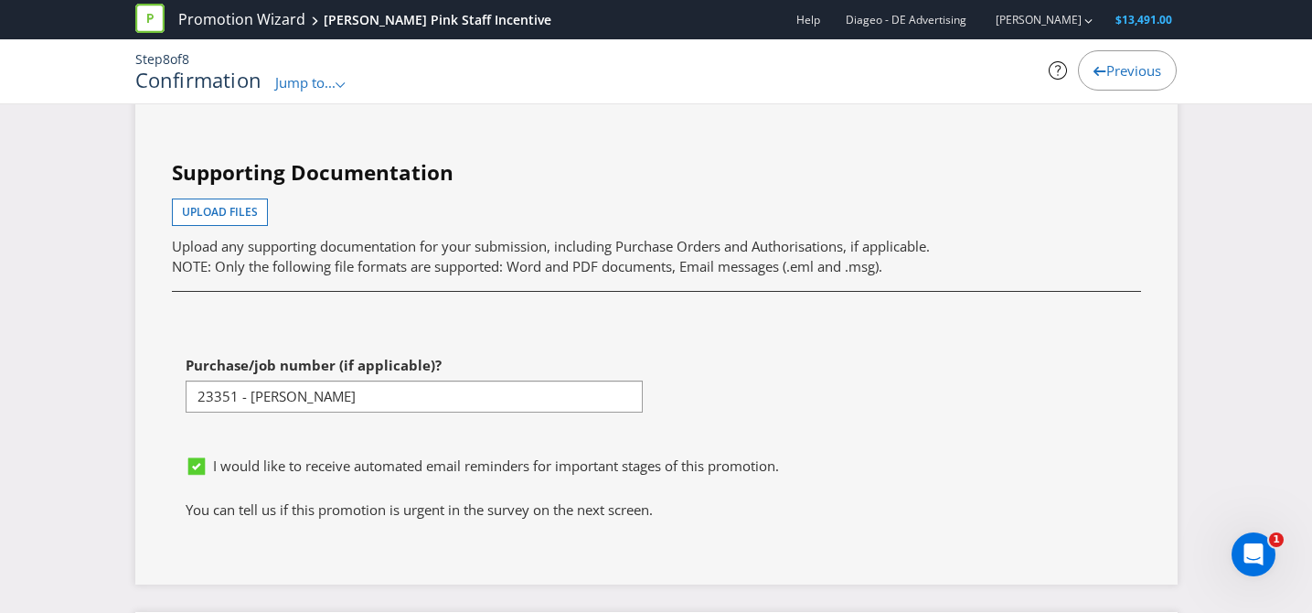
click at [702, 447] on div "First name of contact [PERSON_NAME] Last name of contact [PERSON_NAME] Phone [P…" at bounding box center [656, 193] width 997 height 508
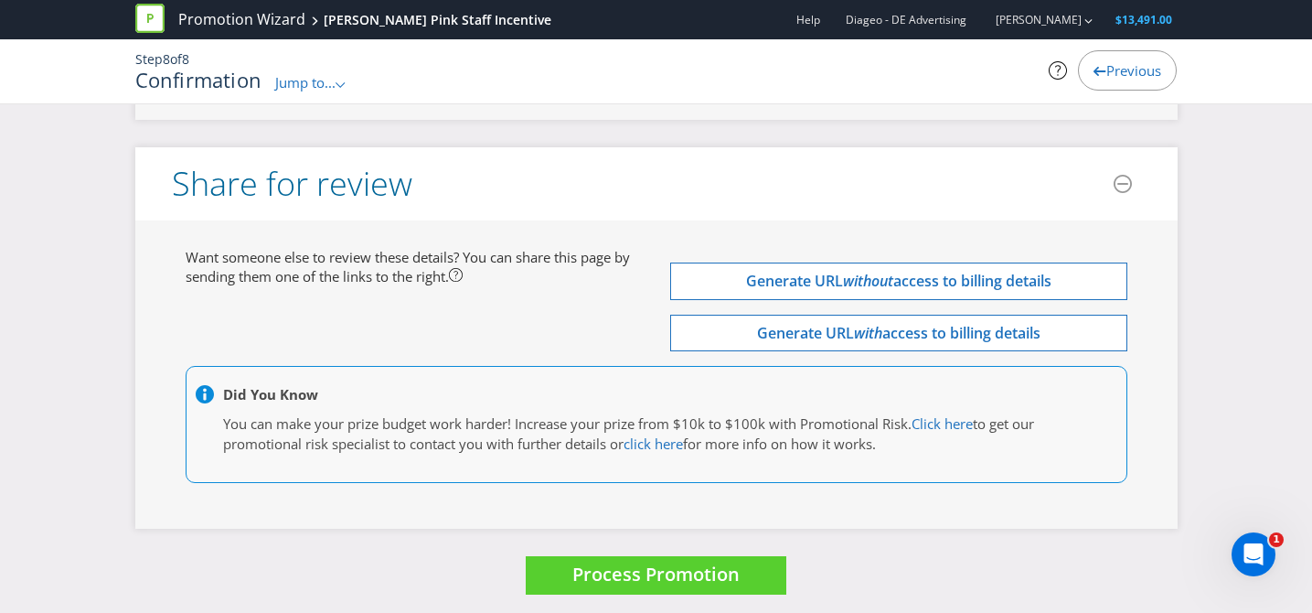
scroll to position [5696, 2]
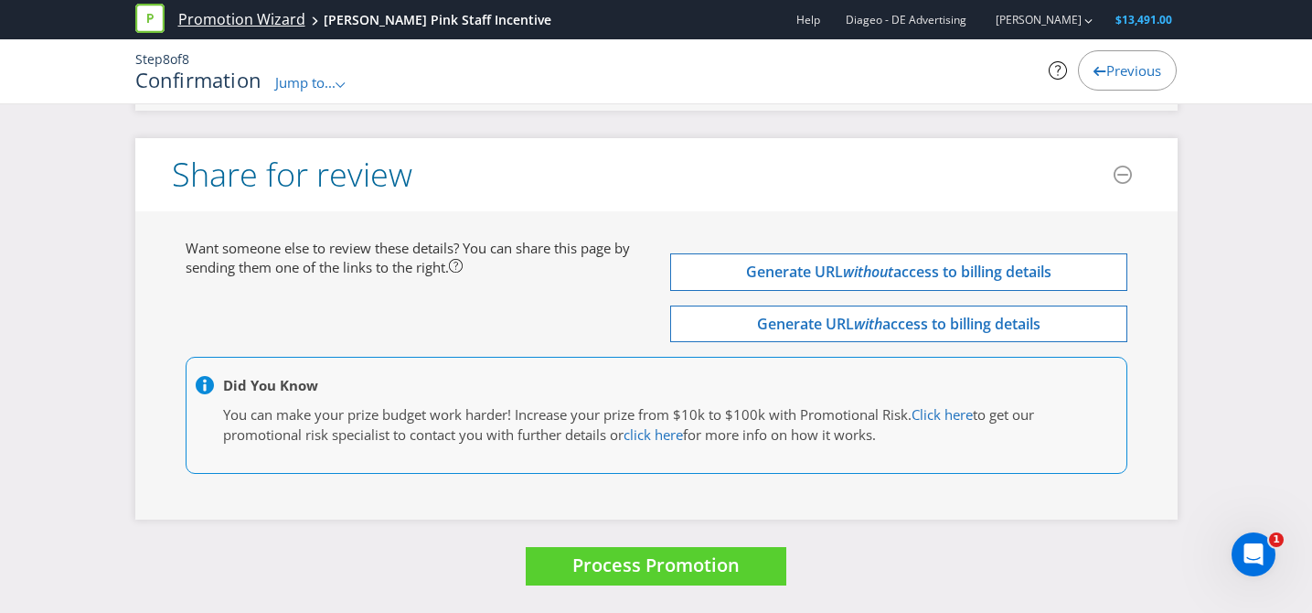
click at [257, 17] on link "Promotion Wizard" at bounding box center [241, 19] width 127 height 21
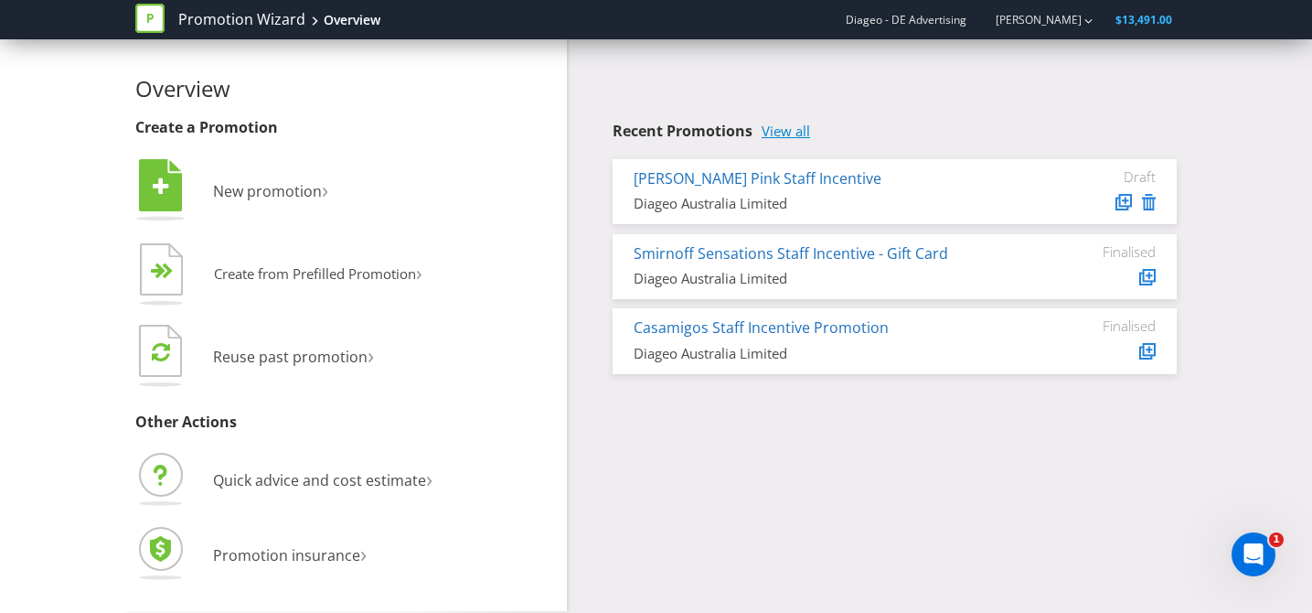
click at [777, 127] on link "View all" at bounding box center [786, 131] width 48 height 16
